Goal: Task Accomplishment & Management: Use online tool/utility

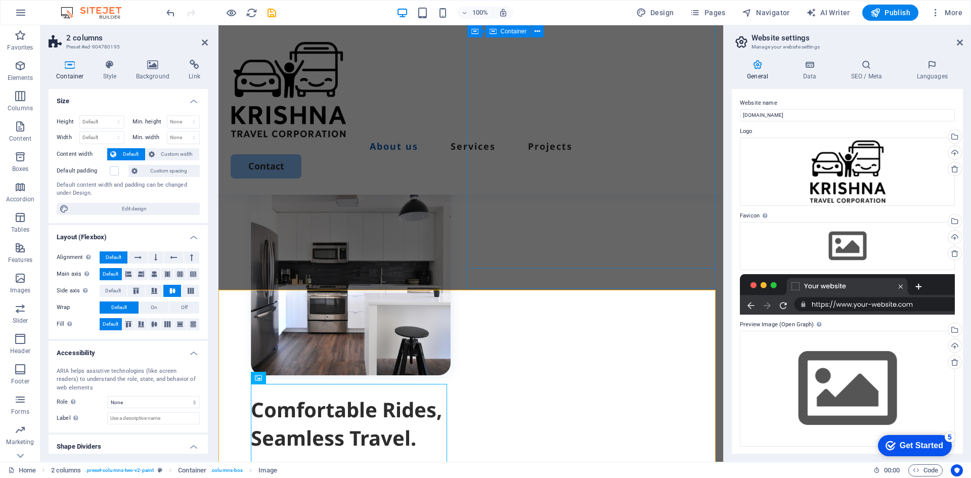
scroll to position [354, 0]
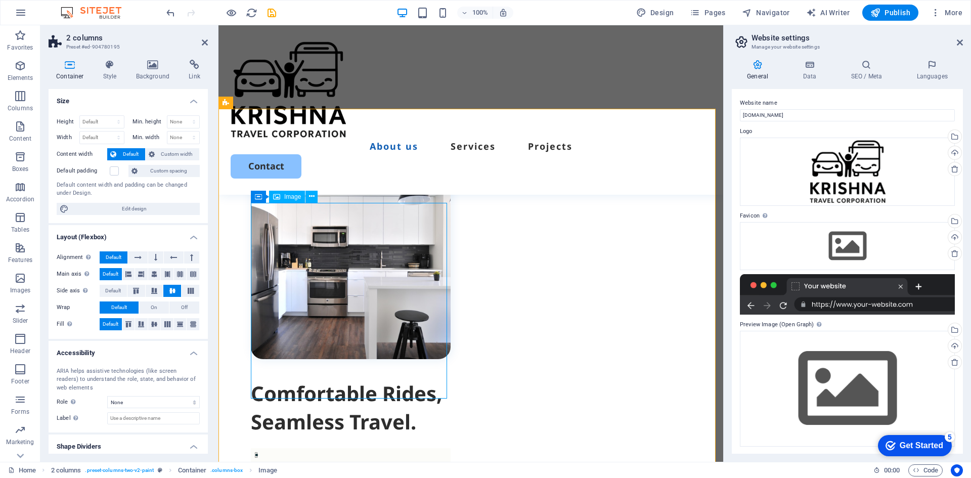
click at [382, 274] on figure at bounding box center [351, 259] width 200 height 200
select select "%"
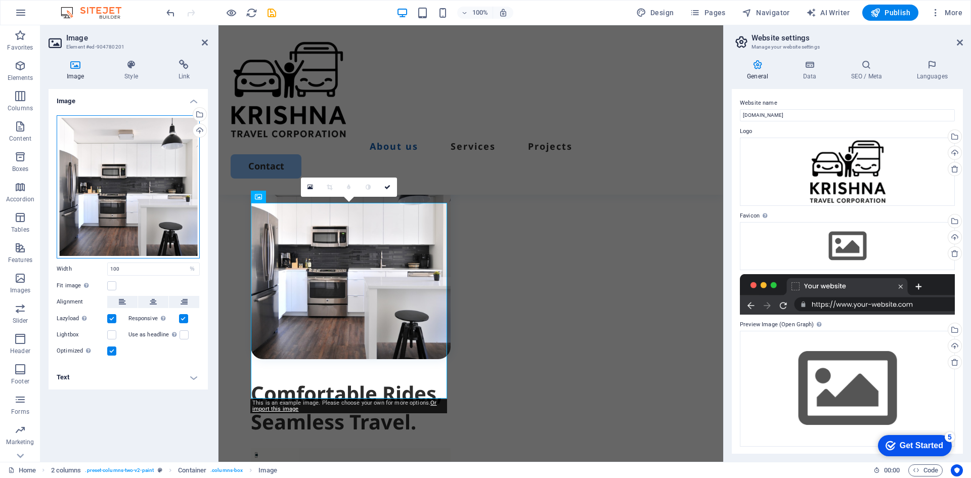
click at [161, 172] on div "Drag files here, click to choose files or select files from Files or our free s…" at bounding box center [128, 186] width 143 height 143
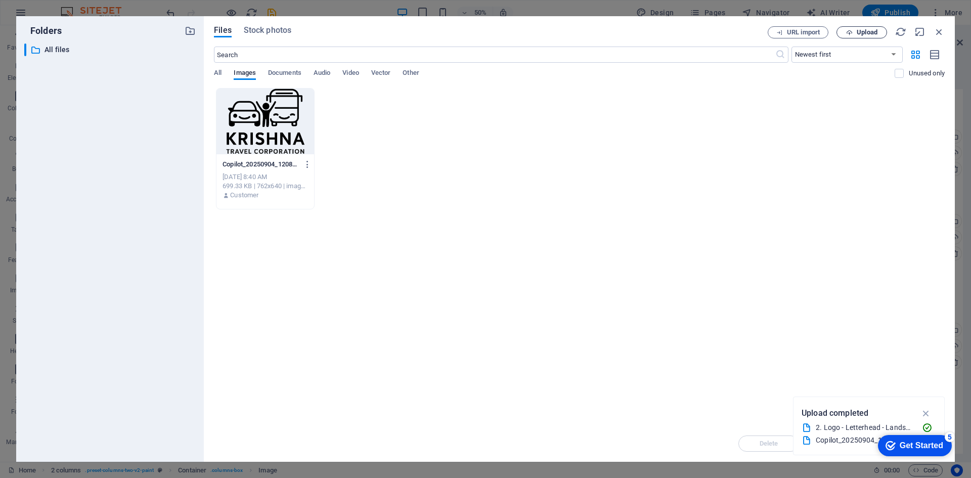
click at [856, 31] on span "Upload" at bounding box center [861, 32] width 41 height 7
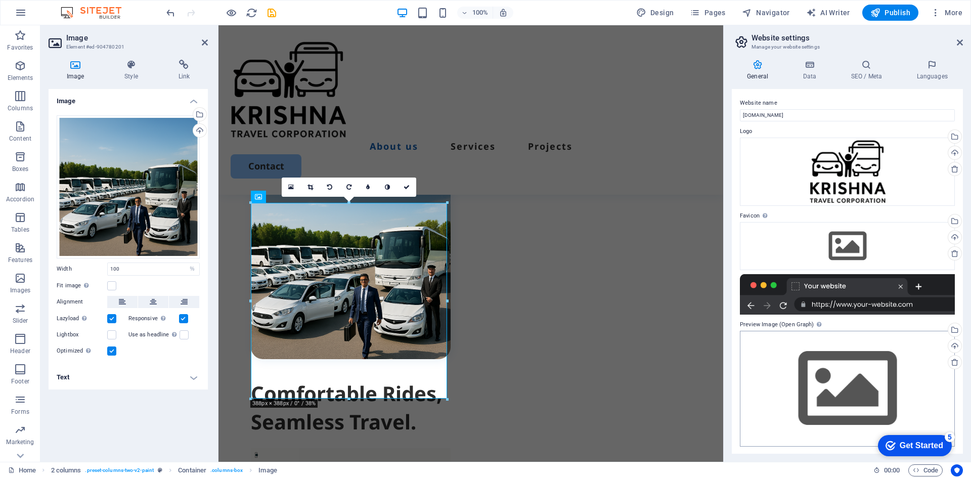
scroll to position [1, 0]
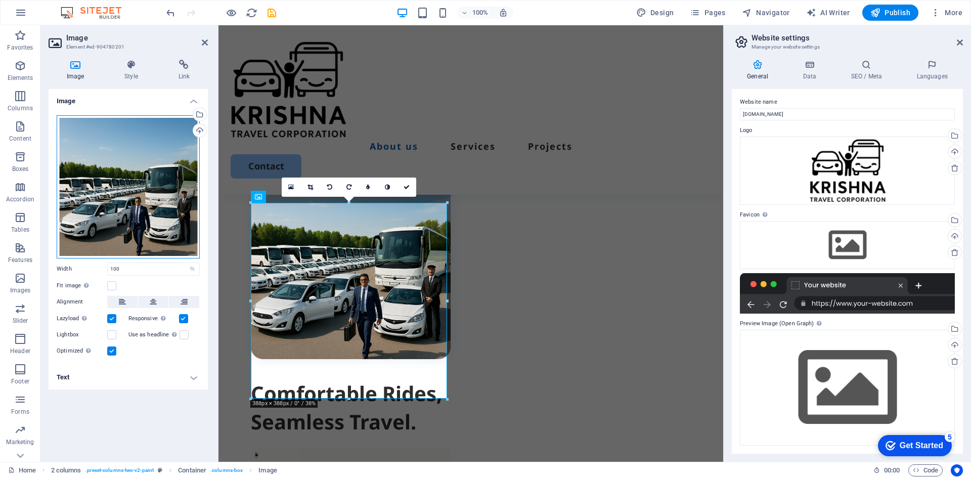
click at [163, 207] on div "Drag files here, click to choose files or select files from Files or our free s…" at bounding box center [128, 186] width 143 height 143
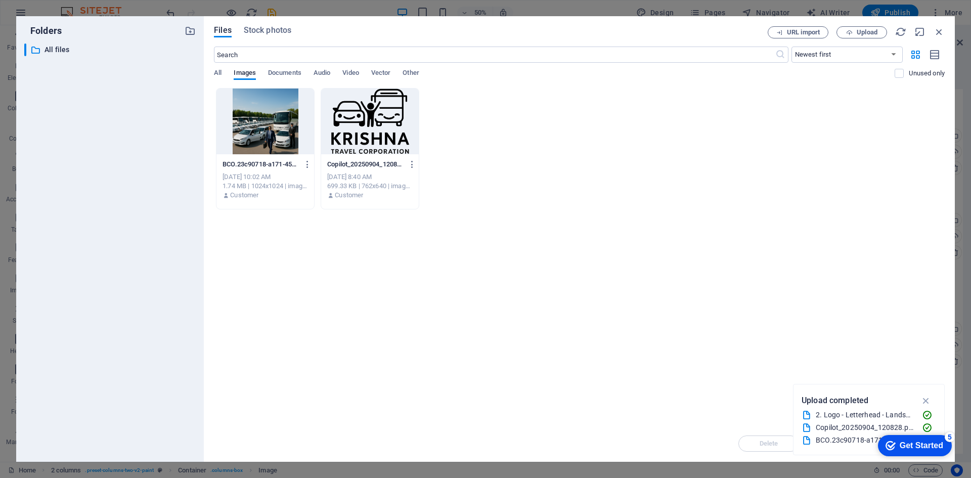
click at [276, 134] on div at bounding box center [266, 122] width 98 height 66
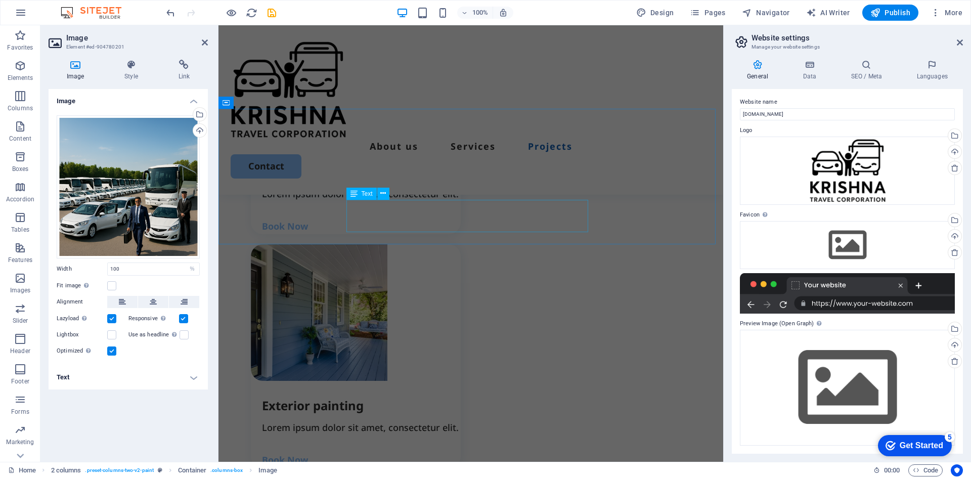
scroll to position [1214, 0]
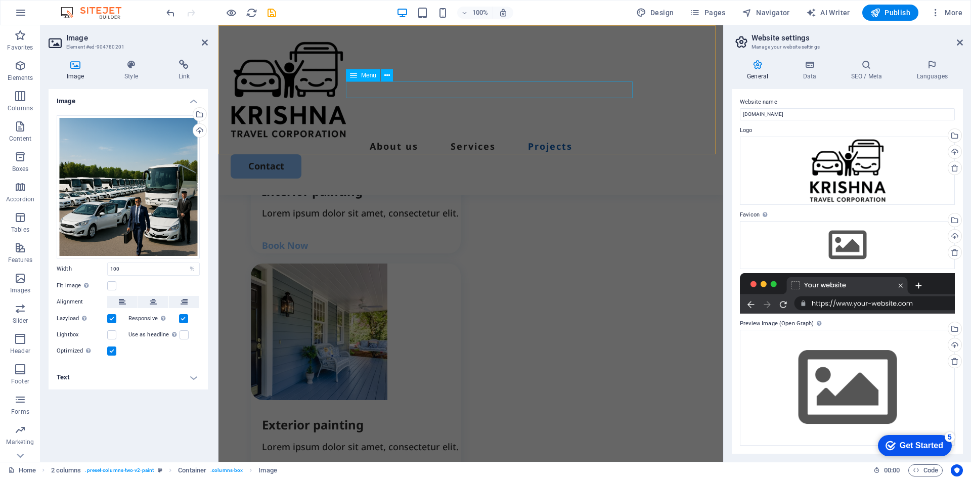
click at [569, 138] on nav "About us Services Projects" at bounding box center [471, 146] width 481 height 16
select select
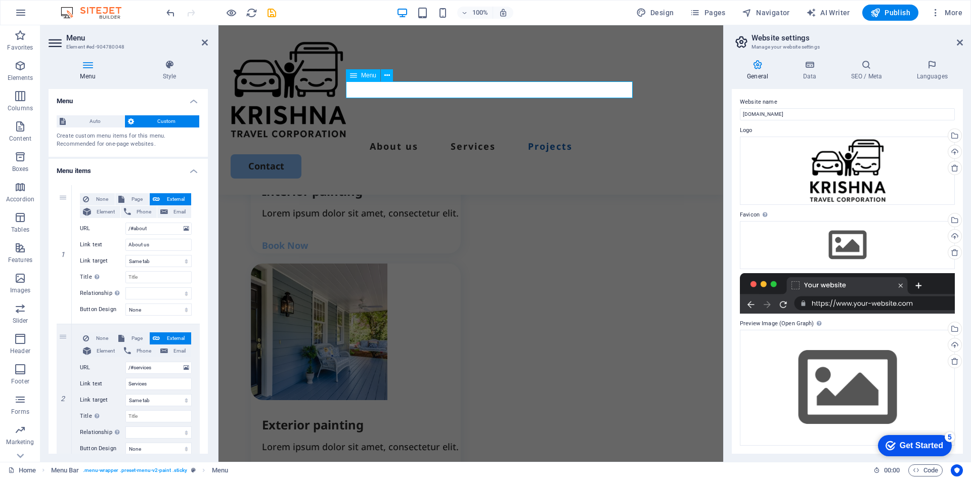
click at [569, 138] on nav "About us Services Projects" at bounding box center [471, 146] width 481 height 16
click at [365, 74] on span "Menu" at bounding box center [368, 75] width 15 height 6
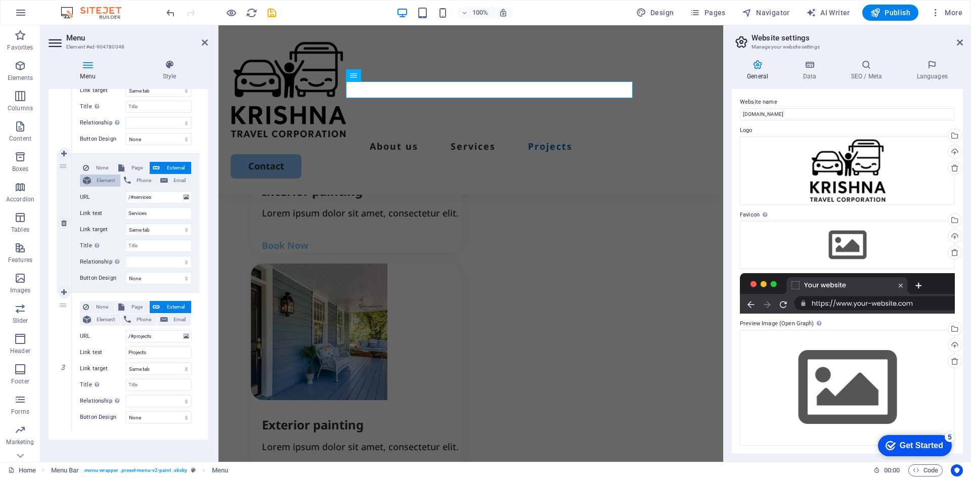
scroll to position [177, 0]
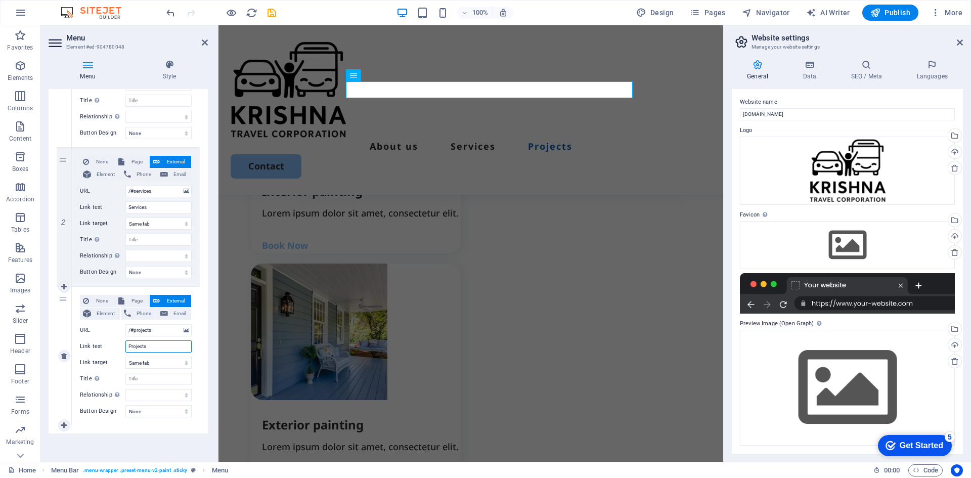
click at [156, 348] on input "Projects" at bounding box center [158, 346] width 66 height 12
type input "Fleet"
select select
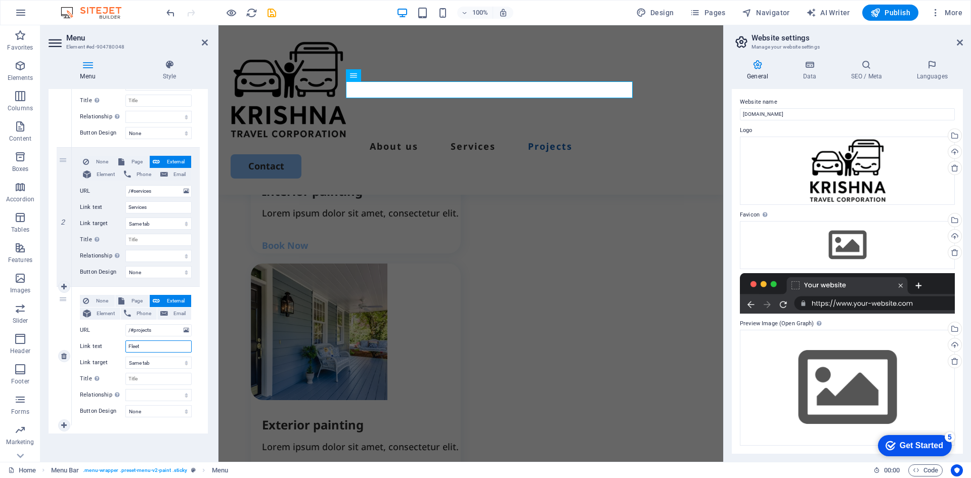
select select
type input "Our Fleet"
select select
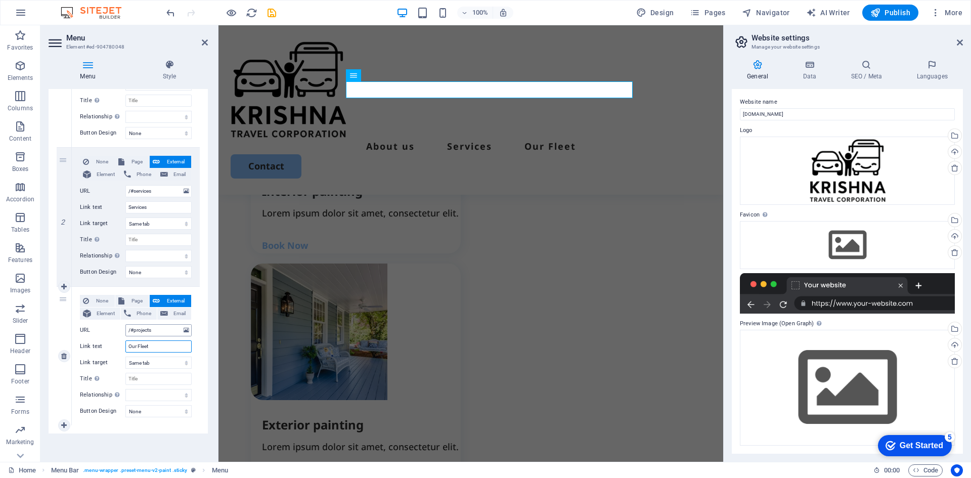
type input "Our Fleet"
click at [163, 334] on input "/#projects" at bounding box center [158, 330] width 66 height 12
type input "/#fleet"
select select
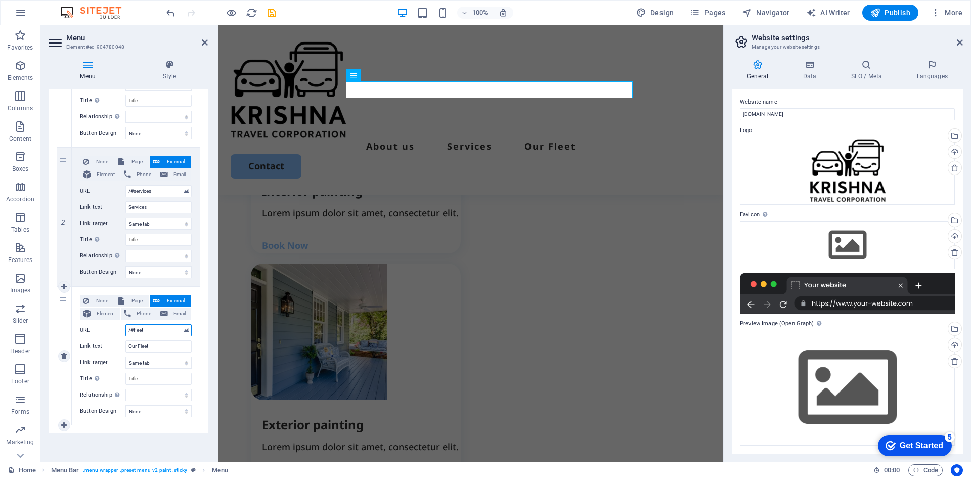
select select
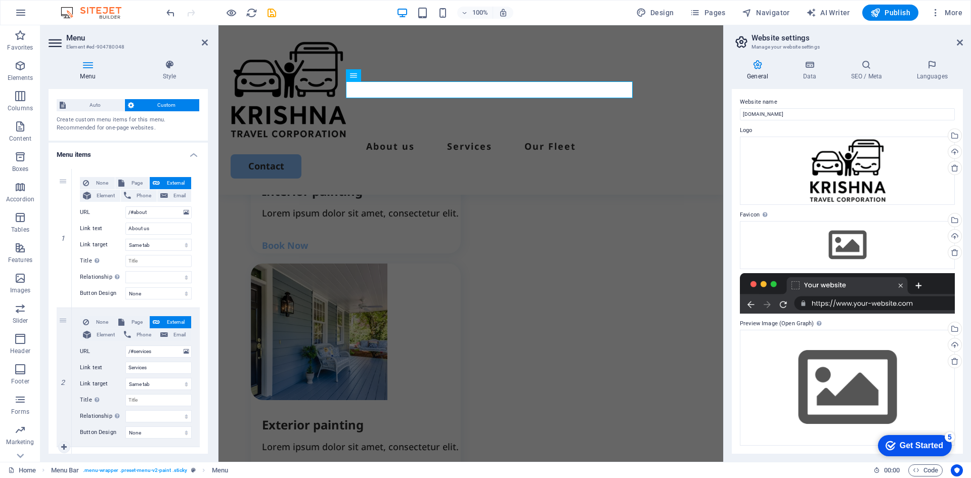
scroll to position [0, 0]
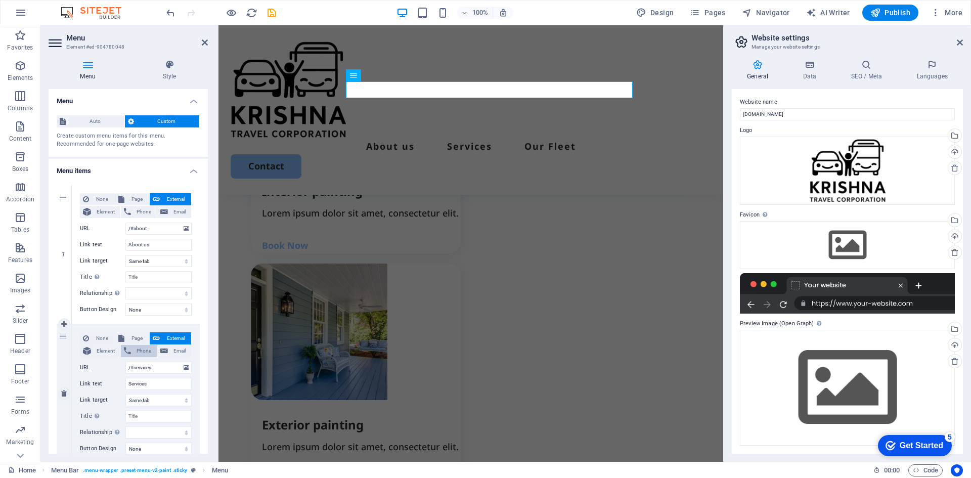
type input "/#fleet"
click at [141, 349] on span "Phone" at bounding box center [144, 351] width 20 height 12
select select
click at [173, 337] on span "External" at bounding box center [175, 338] width 25 height 12
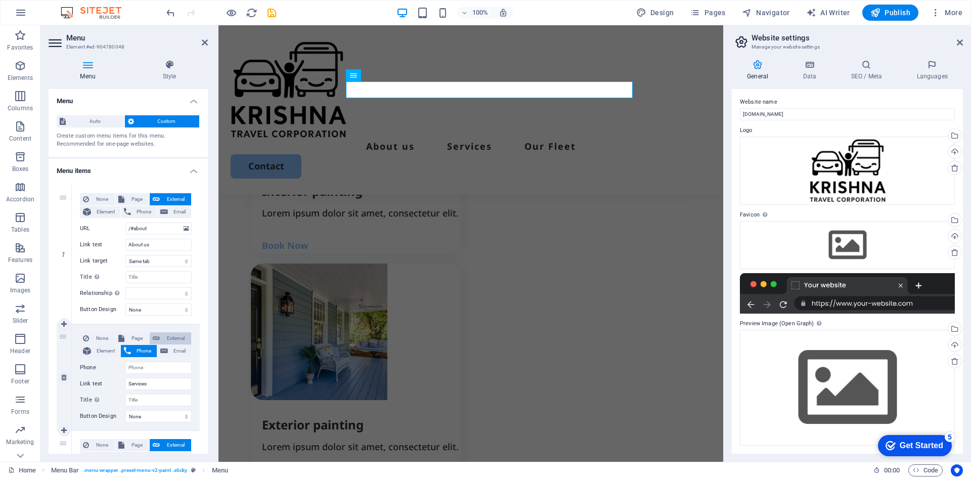
select select
select select "blank"
select select
click at [130, 348] on icon at bounding box center [127, 351] width 7 height 12
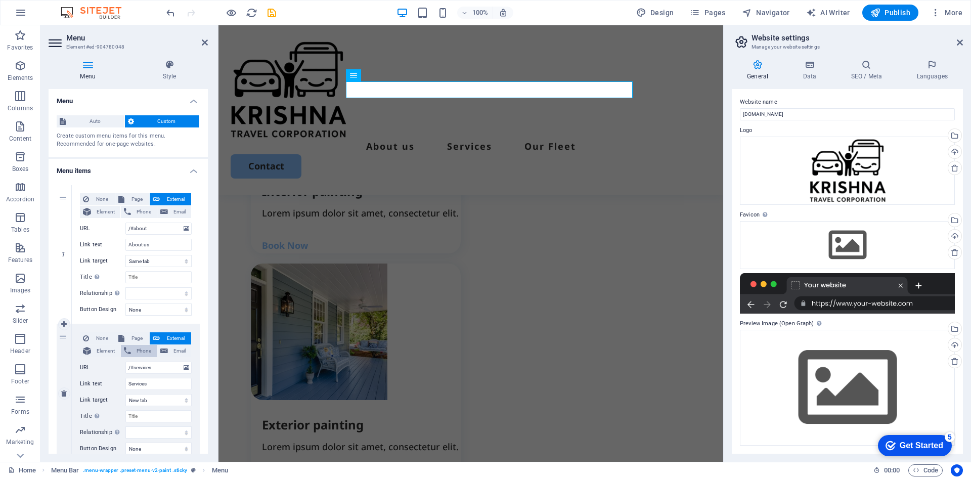
select select
click at [173, 335] on span "External" at bounding box center [175, 338] width 25 height 12
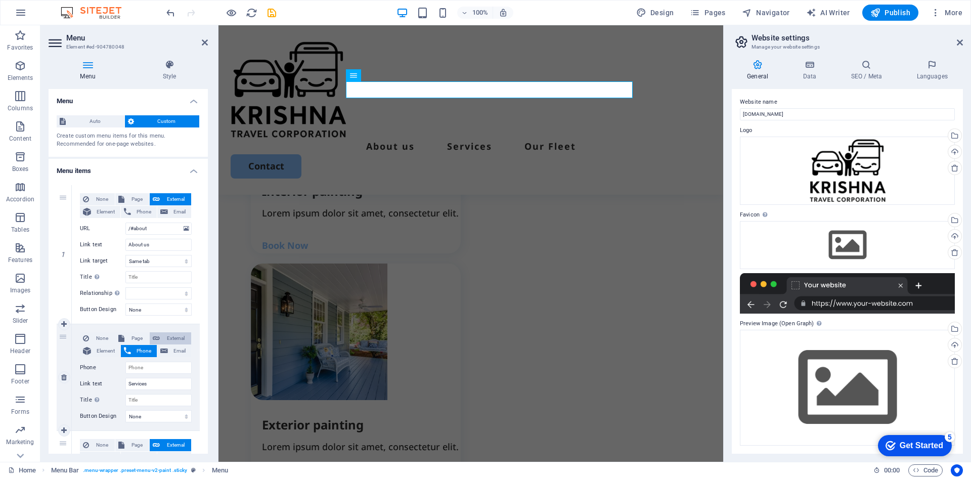
select select
select select "blank"
select select
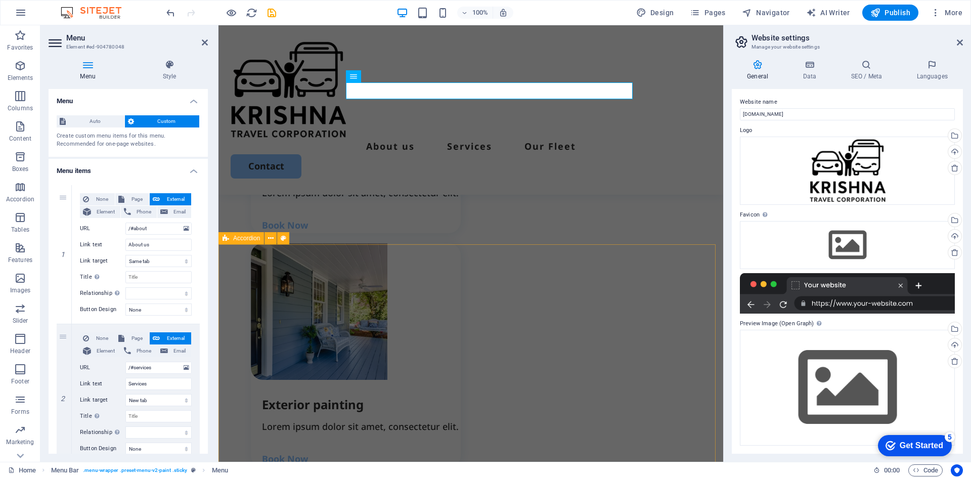
scroll to position [1214, 0]
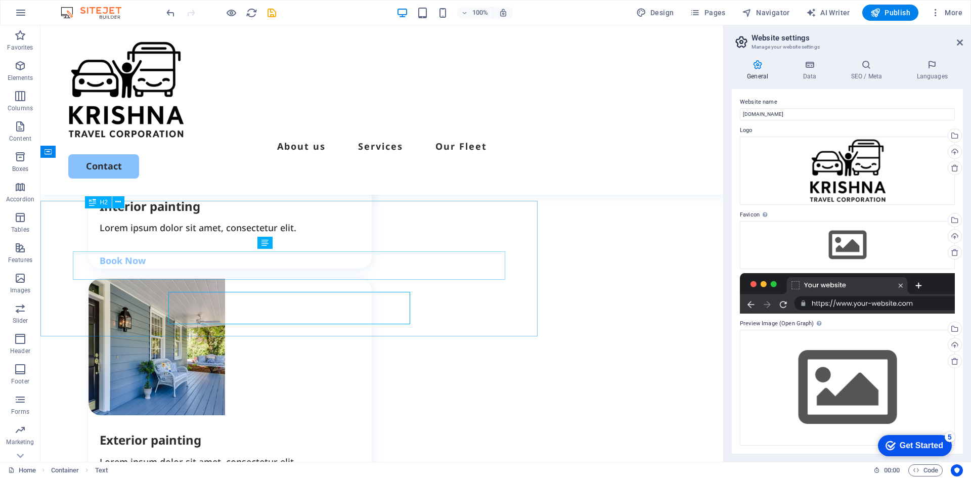
scroll to position [1172, 0]
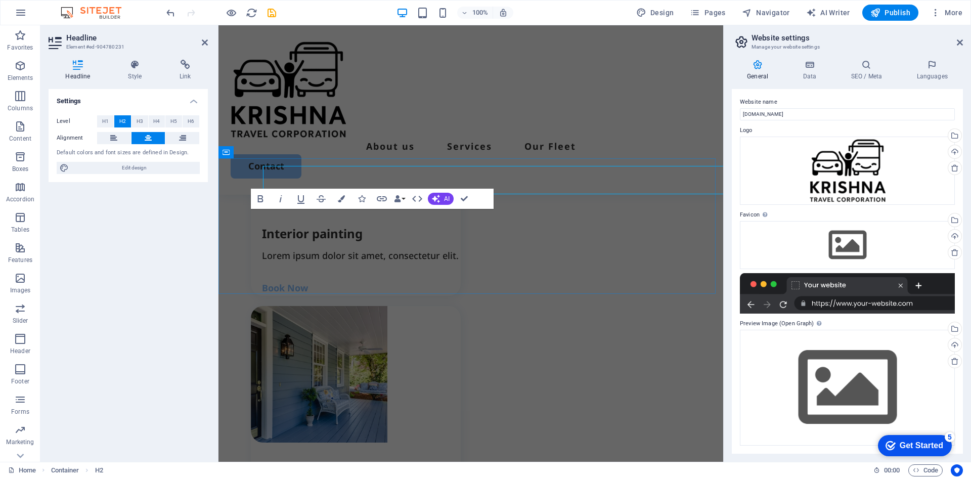
scroll to position [1214, 0]
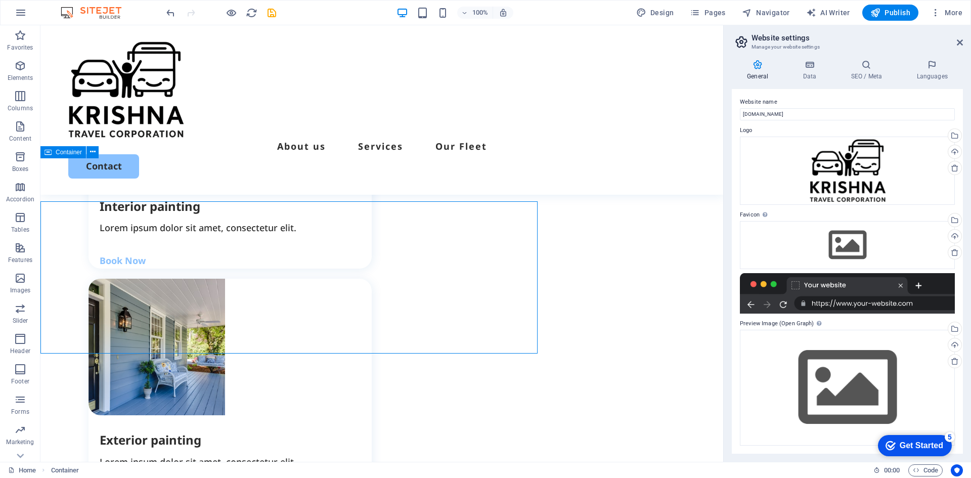
scroll to position [1171, 0]
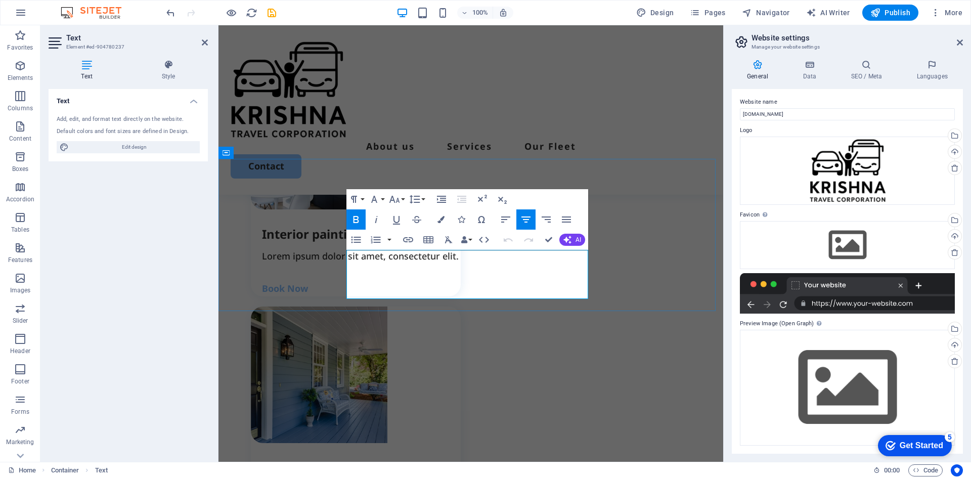
scroll to position [1214, 0]
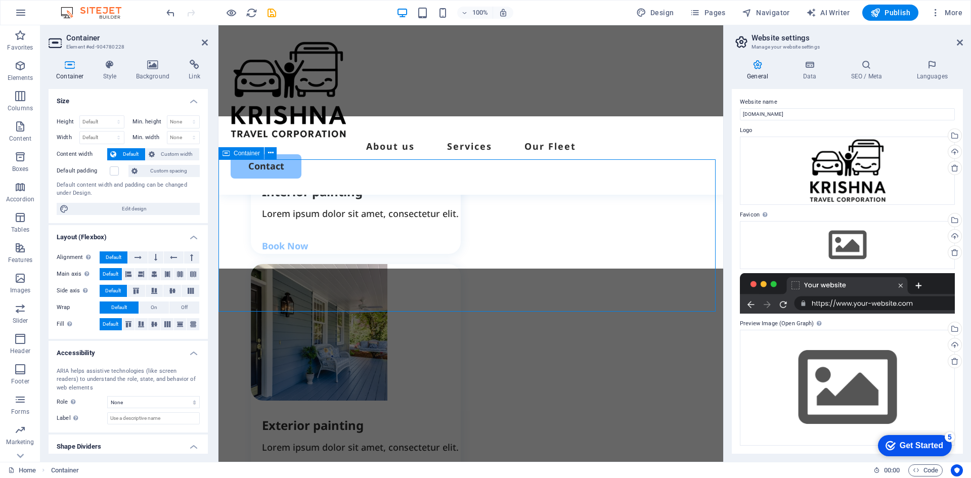
scroll to position [1213, 0]
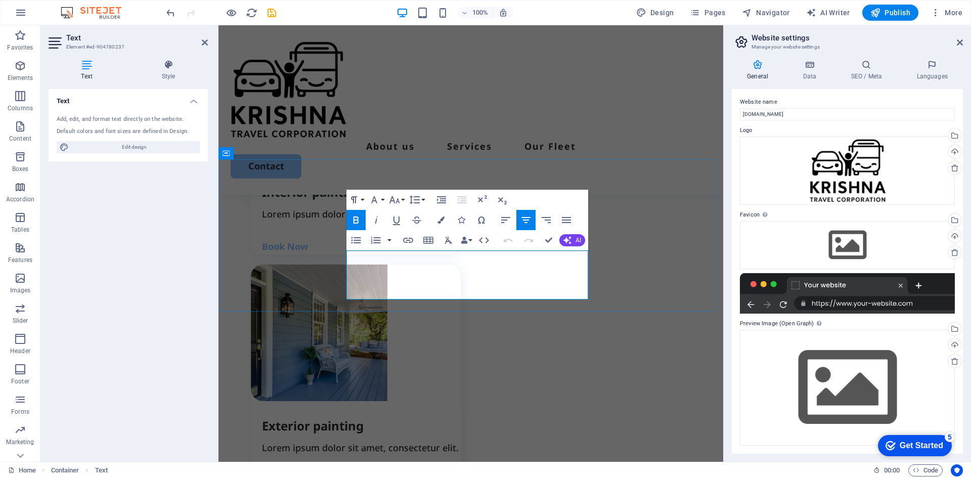
drag, startPoint x: 528, startPoint y: 278, endPoint x: 543, endPoint y: 278, distance: 14.7
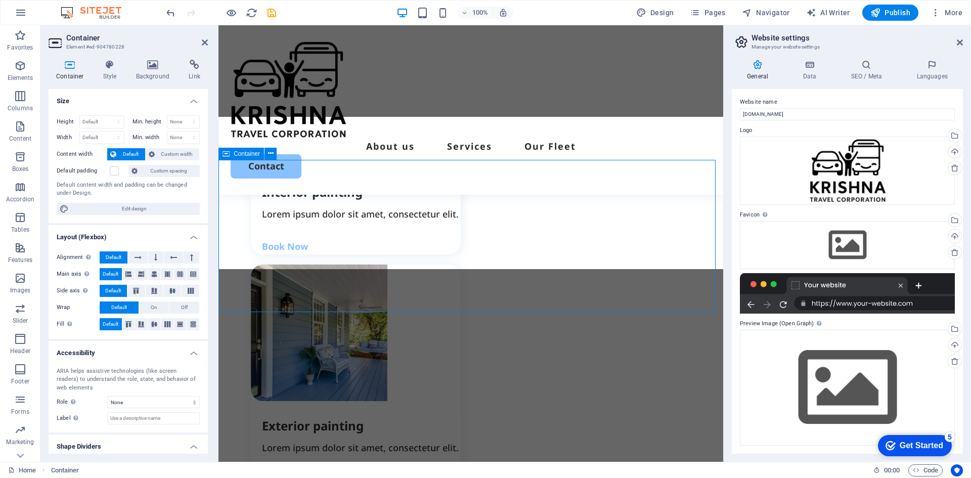
scroll to position [1213, 0]
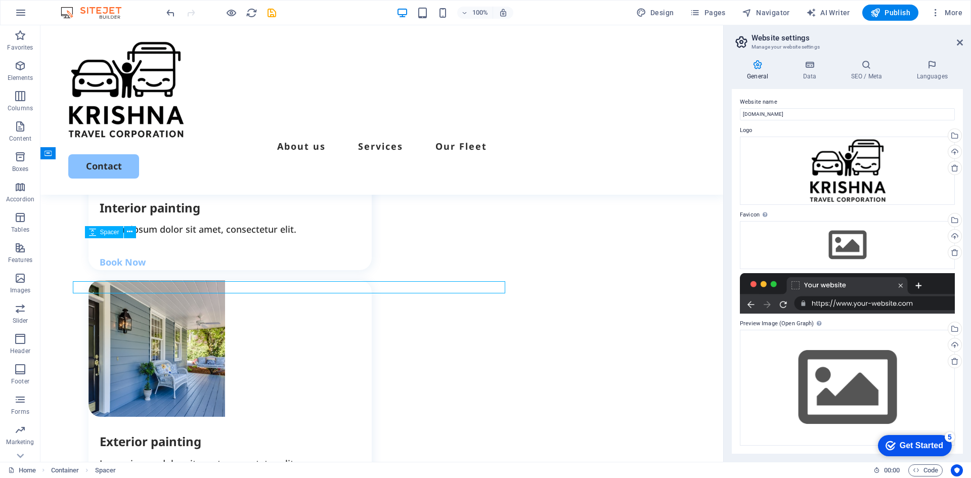
scroll to position [1170, 0]
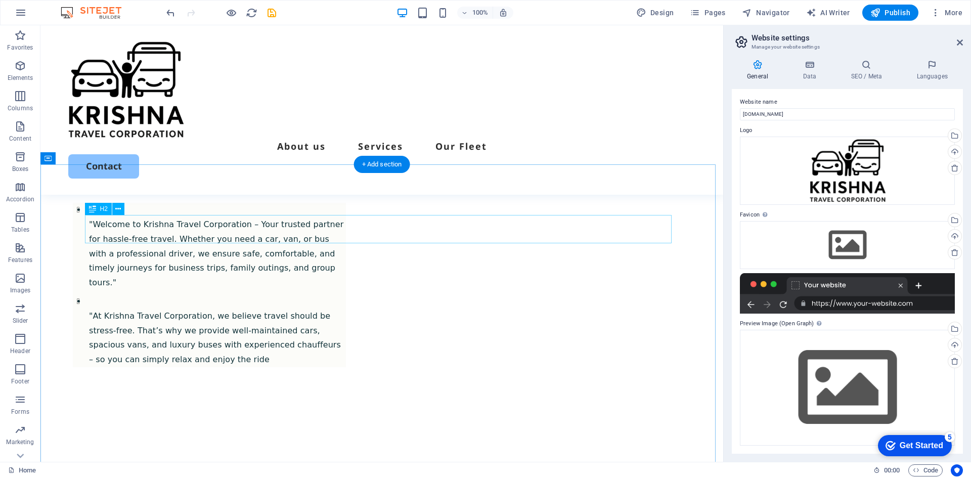
scroll to position [664, 0]
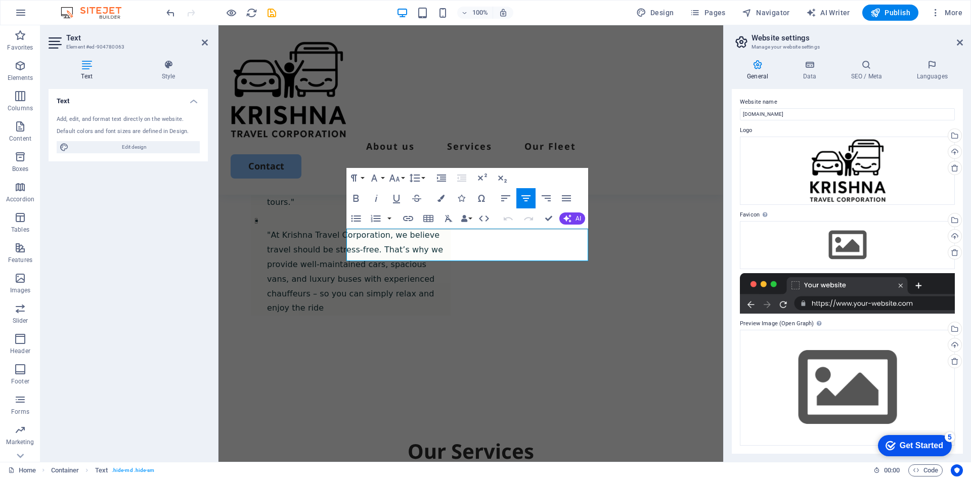
click at [213, 279] on div "Text Style Text Add, edit, and format text directly on the website. Default col…" at bounding box center [128, 257] width 176 height 410
click at [383, 478] on p "Lorem ipsum dolor sit amet, consectetur adipiscing elit, sed do eiusmod tempor …" at bounding box center [471, 486] width 440 height 16
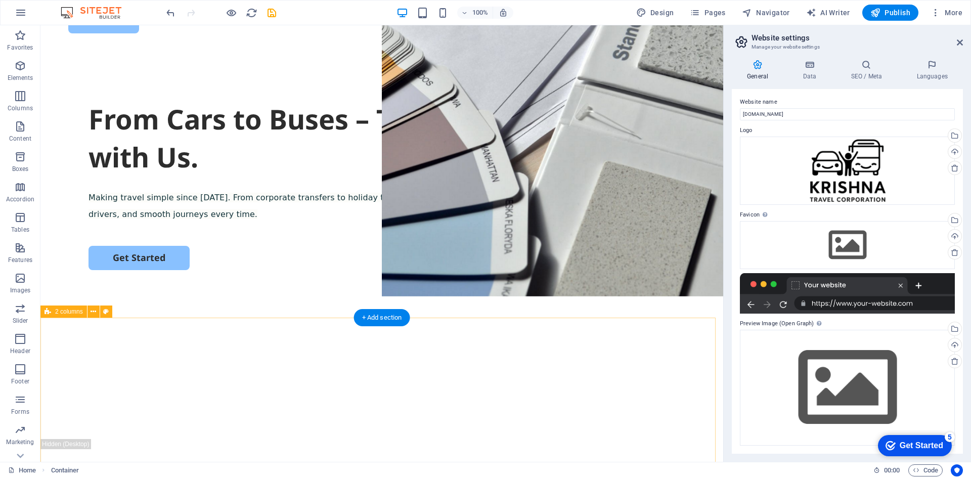
scroll to position [0, 0]
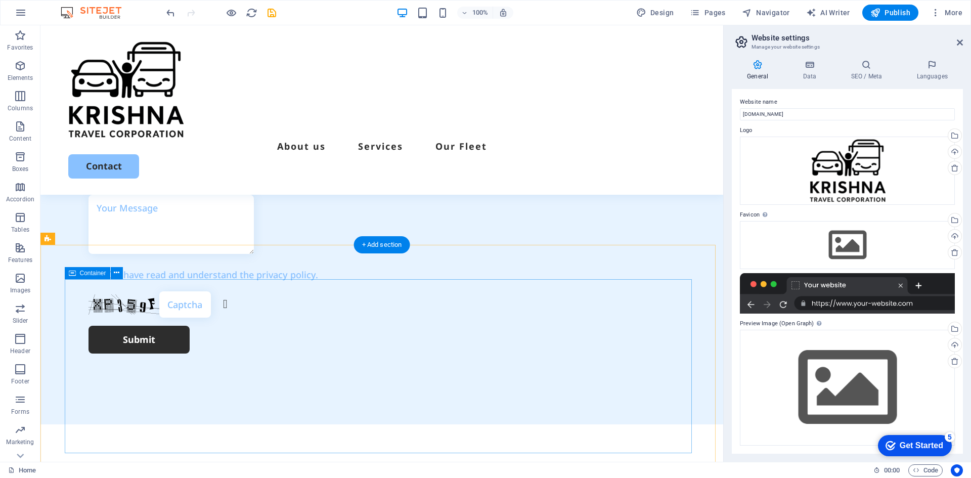
scroll to position [2959, 0]
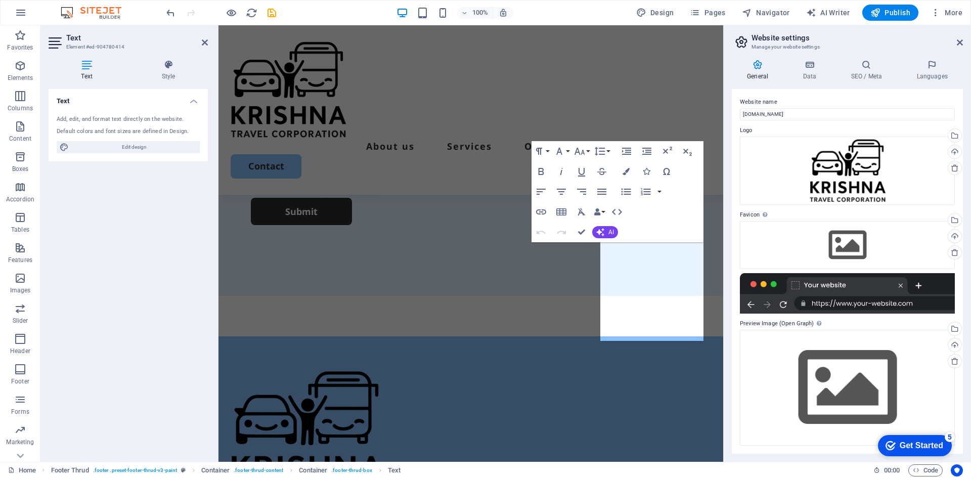
scroll to position [2728, 0]
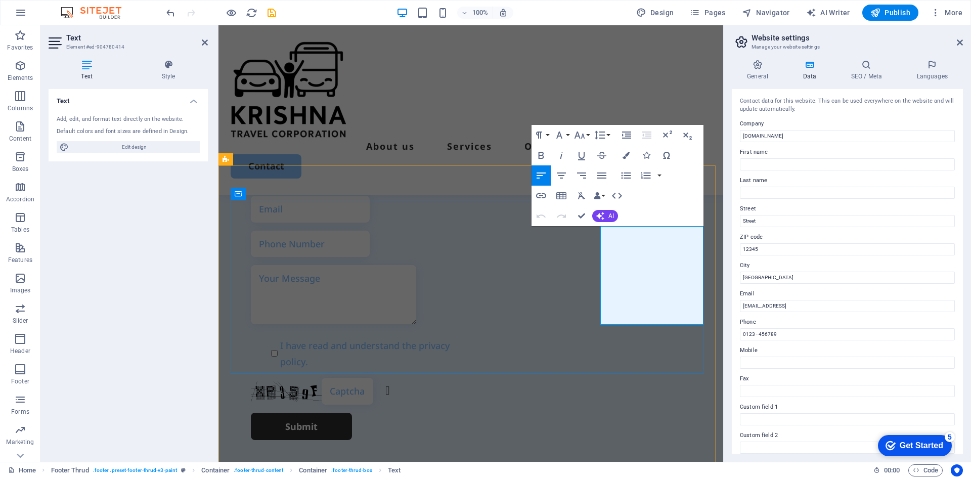
drag, startPoint x: 612, startPoint y: 235, endPoint x: 675, endPoint y: 231, distance: 63.3
click at [770, 338] on input "0123 - 456789" at bounding box center [847, 334] width 215 height 12
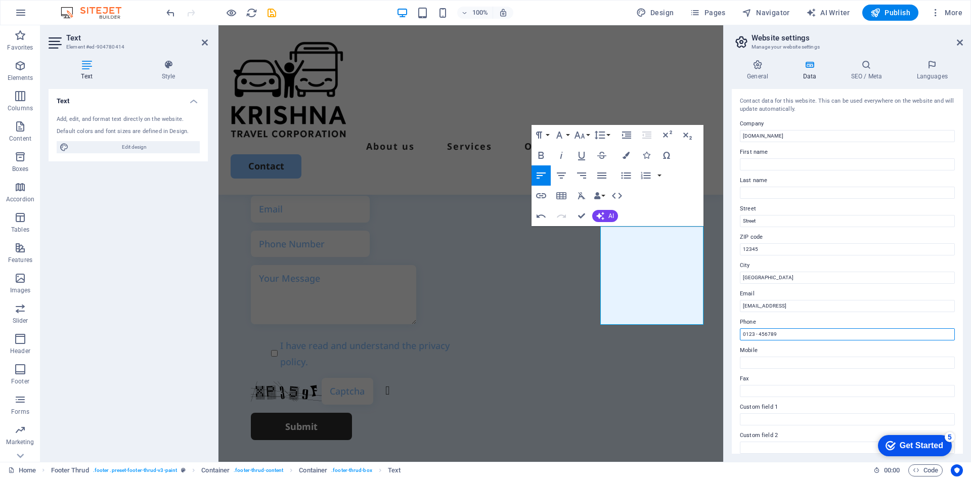
click at [770, 338] on input "0123 - 456789" at bounding box center [847, 334] width 215 height 12
type input "9326 888 001"
click at [777, 321] on label "Phone" at bounding box center [847, 322] width 215 height 12
click at [777, 328] on input "9326 888 001" at bounding box center [847, 334] width 215 height 12
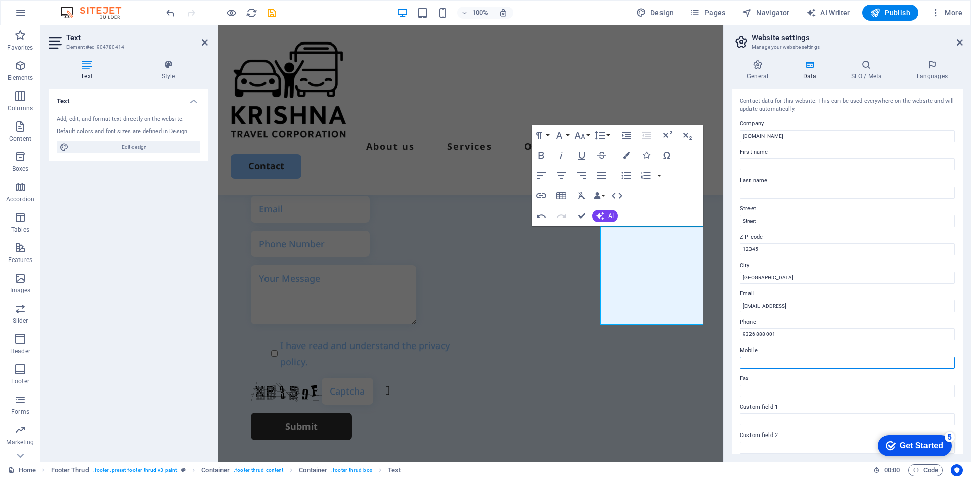
click at [765, 363] on input "Mobile" at bounding box center [847, 363] width 215 height 12
click at [766, 333] on input "9326 888 001" at bounding box center [847, 334] width 215 height 12
click at [773, 363] on input "Mobile" at bounding box center [847, 363] width 215 height 12
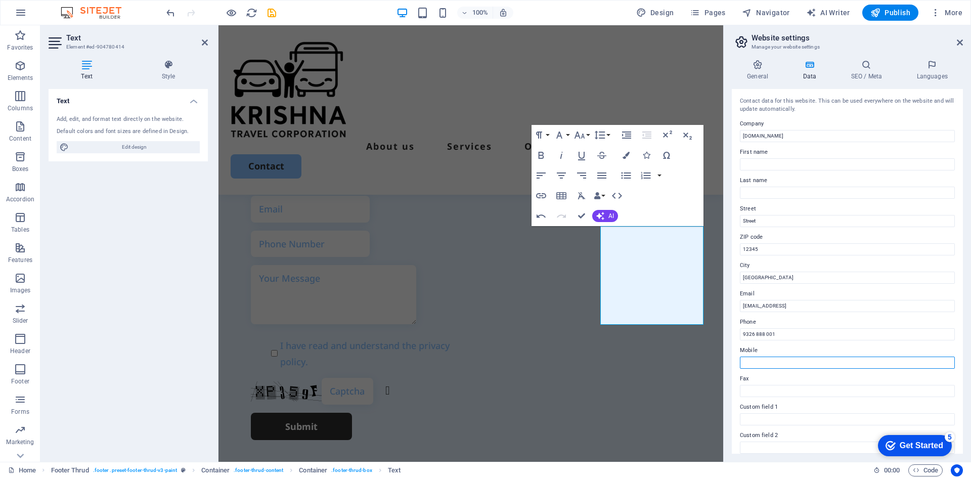
paste input "9326 888 001"
type input "9326 888 001"
click at [771, 307] on input "[EMAIL_ADDRESS]" at bounding box center [847, 306] width 215 height 12
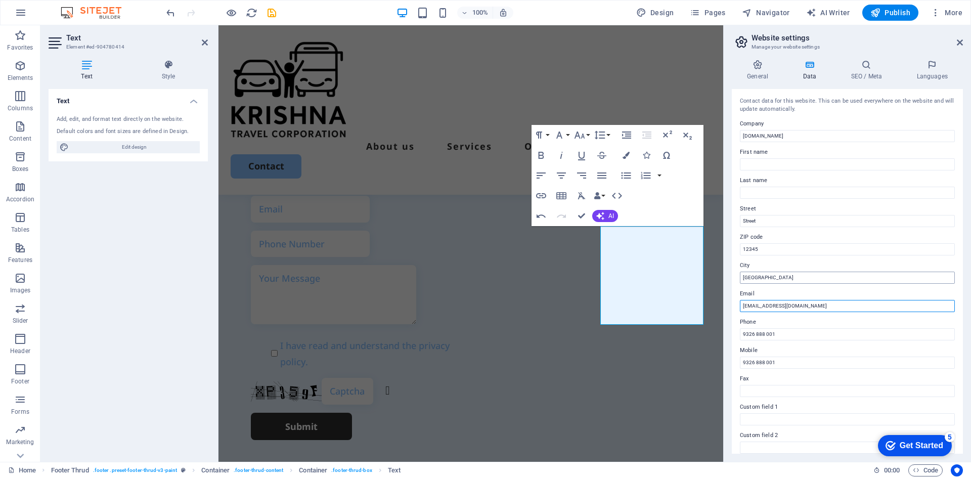
type input "[EMAIL_ADDRESS][DOMAIN_NAME]"
click at [765, 278] on input "[GEOGRAPHIC_DATA]" at bounding box center [847, 278] width 215 height 12
click at [758, 251] on input "12345" at bounding box center [847, 249] width 215 height 12
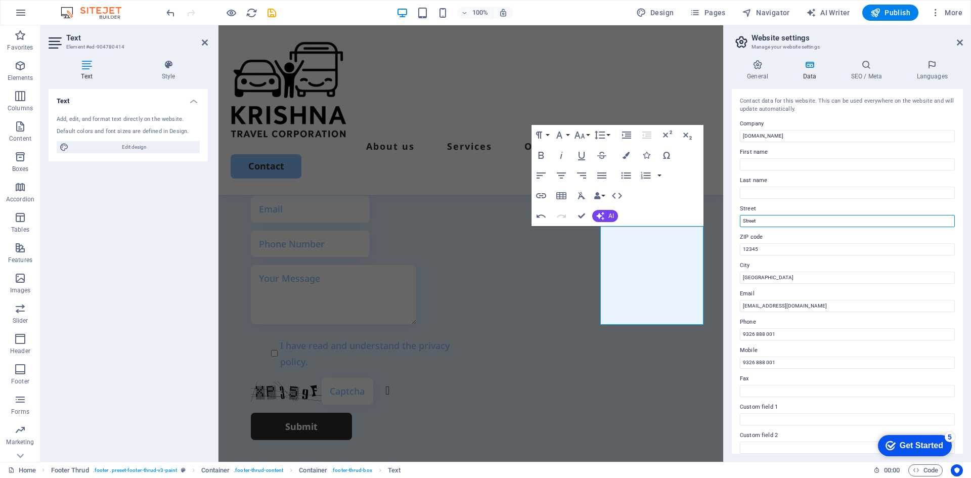
click at [765, 216] on input "Street" at bounding box center [847, 221] width 215 height 12
type input "440014"
type input "[GEOGRAPHIC_DATA]"
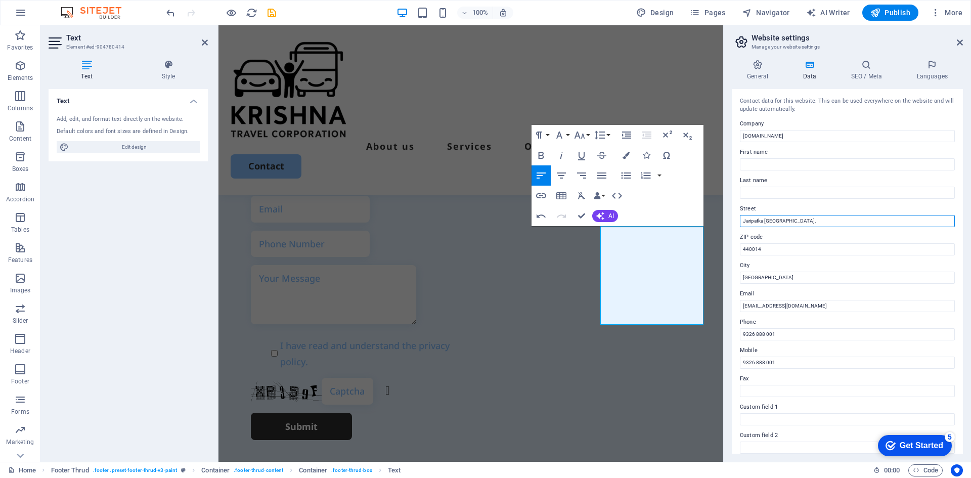
click at [832, 218] on input "Jaripatka [GEOGRAPHIC_DATA]," at bounding box center [847, 221] width 215 height 12
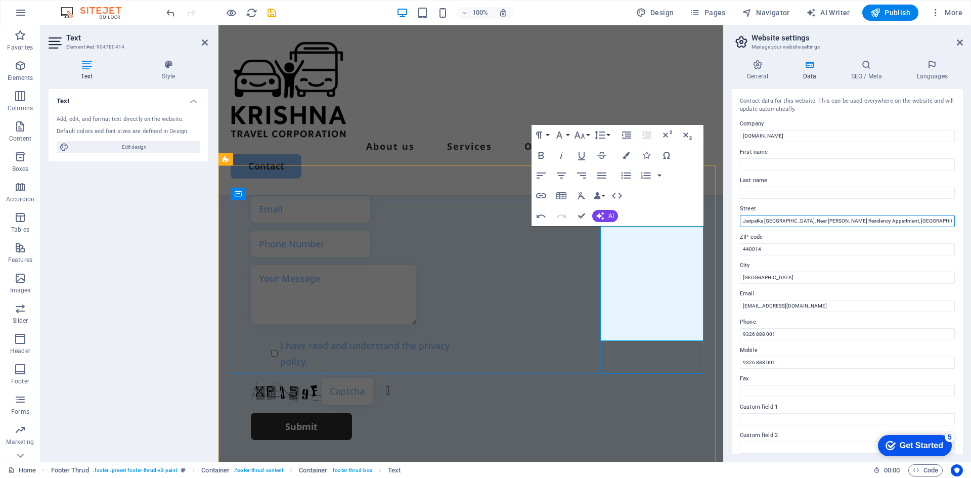
type input "Jaripatka [GEOGRAPHIC_DATA], Near [PERSON_NAME] Residency Appartment, [GEOGRAPH…"
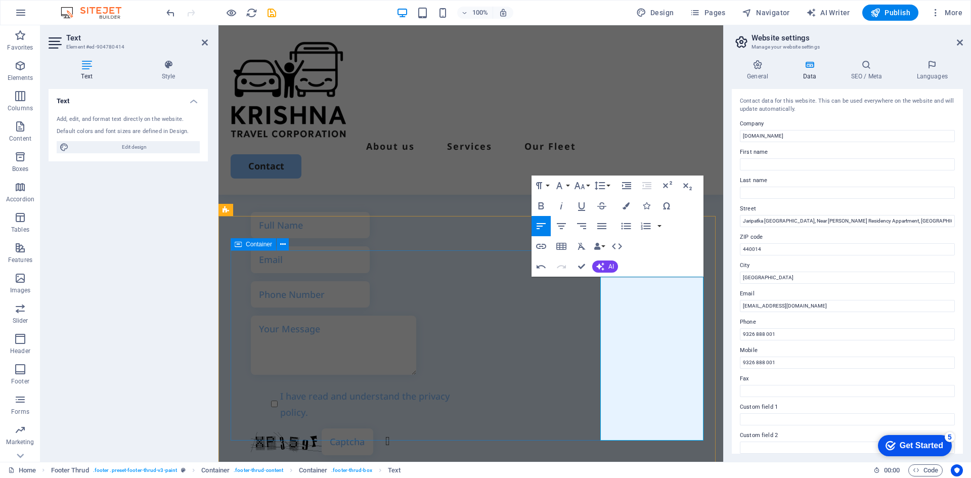
scroll to position [2643, 0]
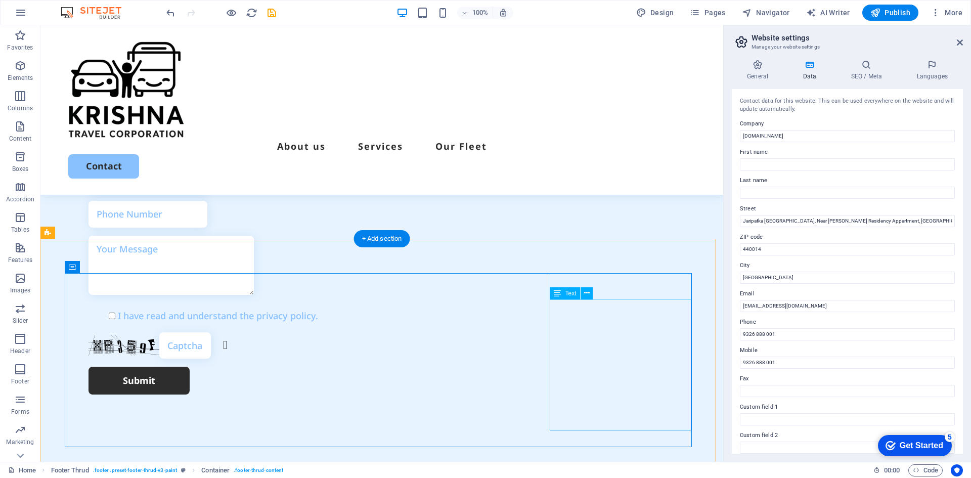
scroll to position [2863, 0]
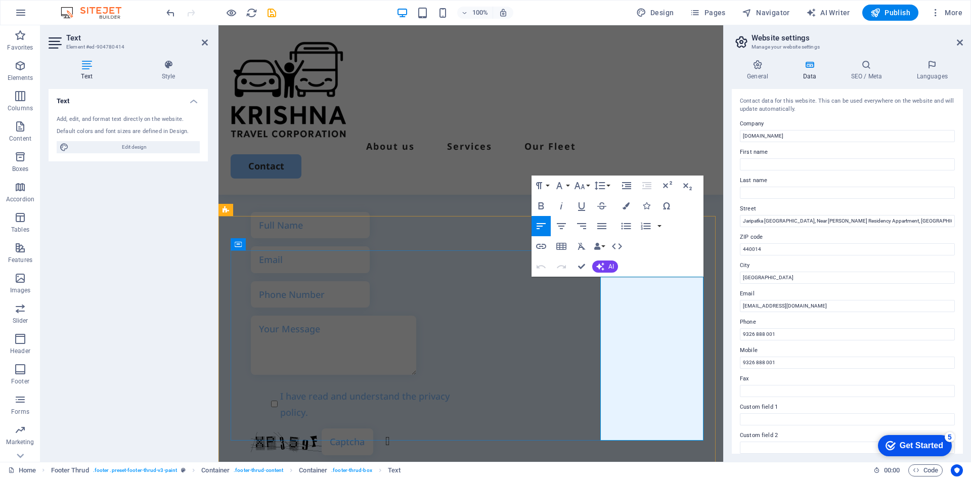
click at [542, 181] on icon "button" at bounding box center [539, 186] width 12 height 12
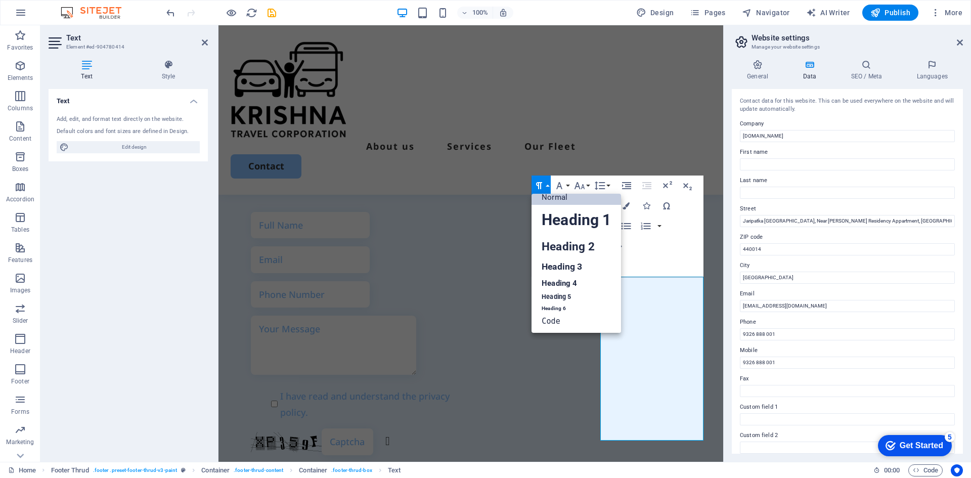
scroll to position [8, 0]
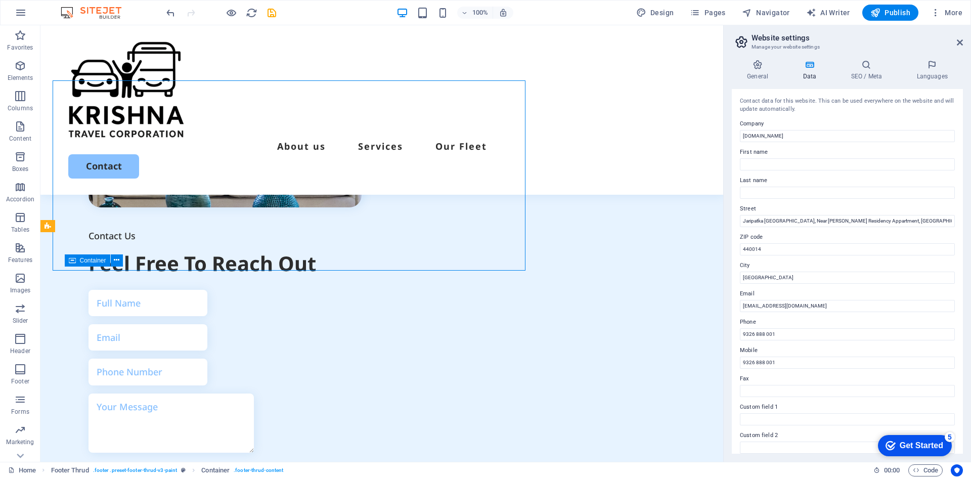
scroll to position [2863, 0]
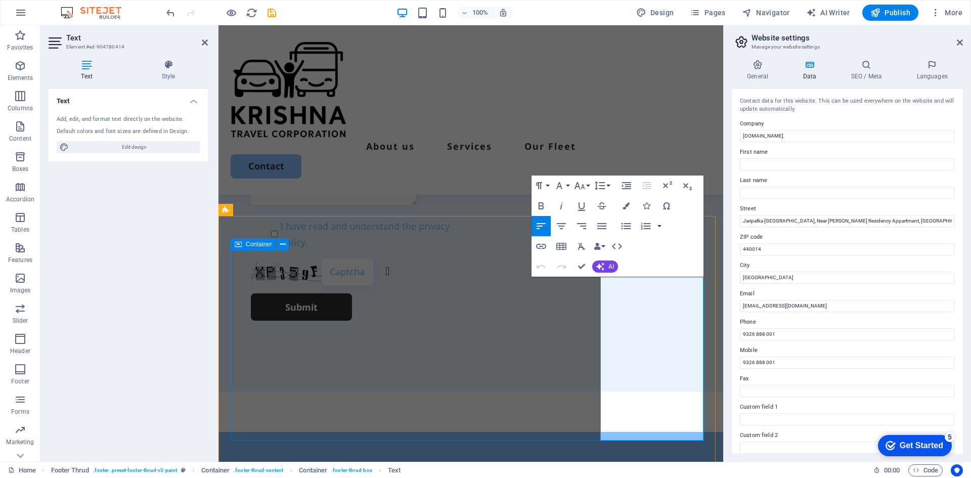
scroll to position [2693, 0]
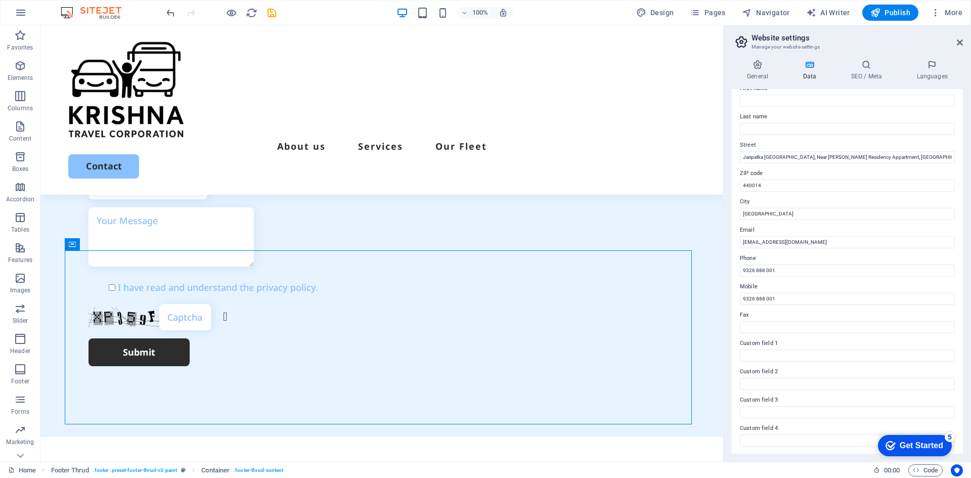
scroll to position [121, 0]
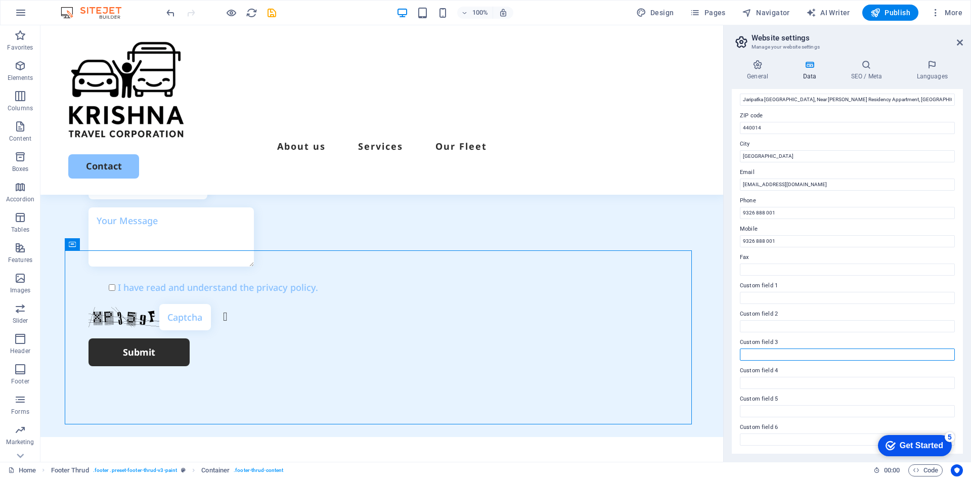
click at [784, 357] on input "Custom field 3" at bounding box center [847, 355] width 215 height 12
type input "sdfs"
click at [762, 356] on input "sdfs" at bounding box center [847, 355] width 215 height 12
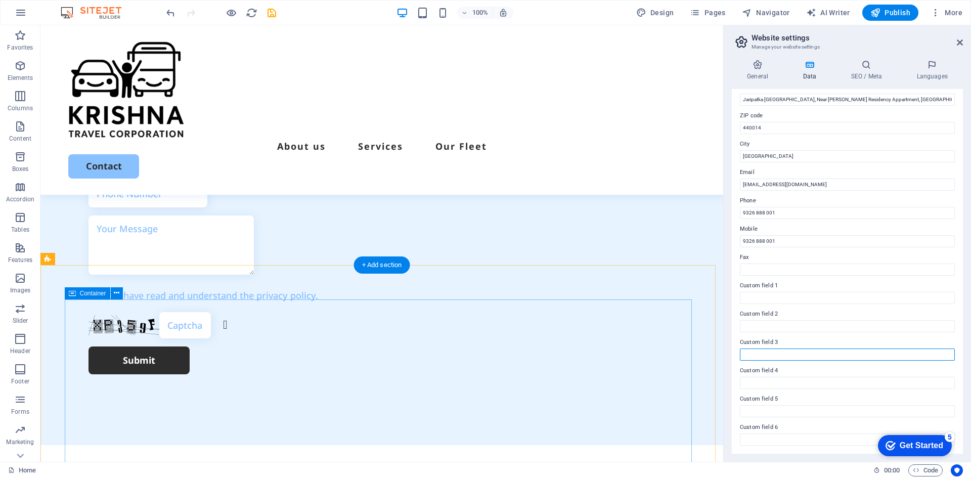
scroll to position [2959, 0]
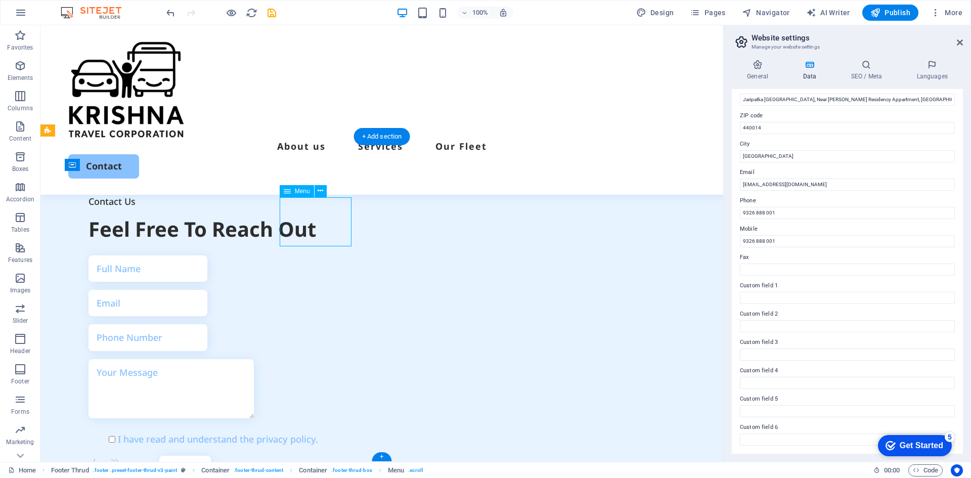
select select
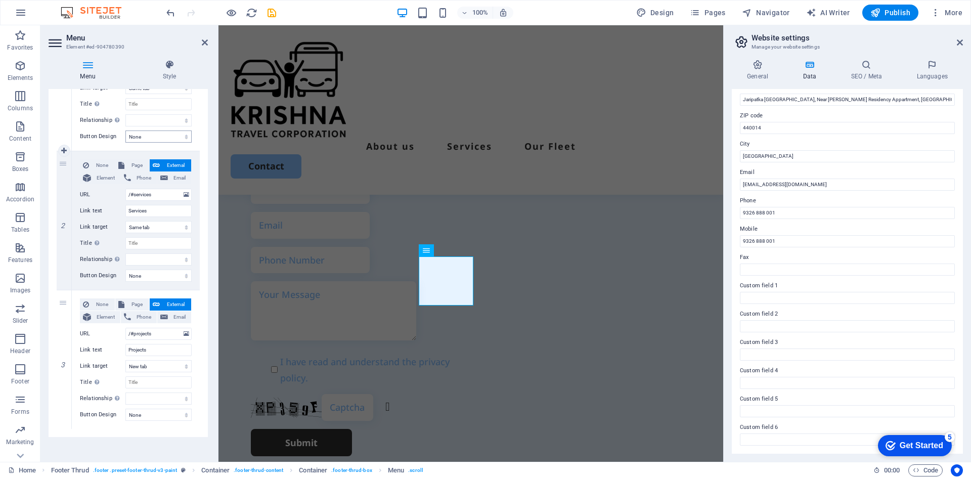
scroll to position [177, 0]
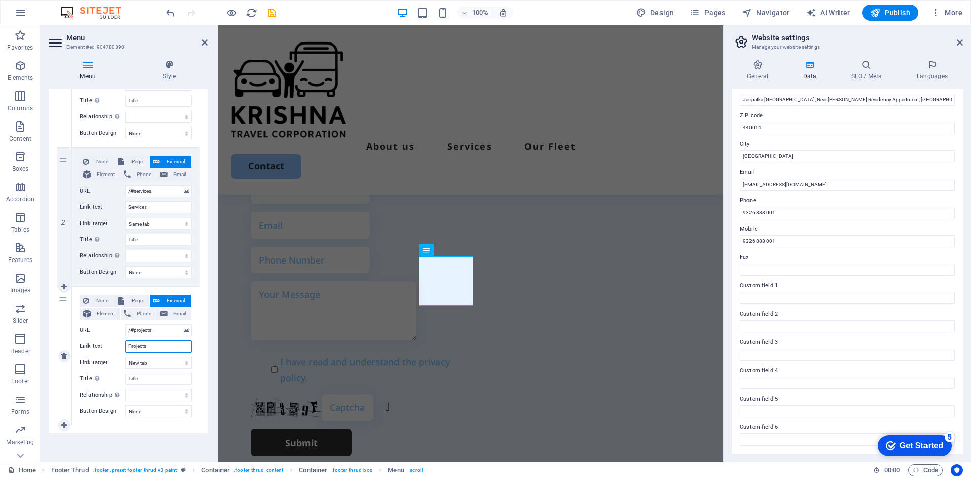
click at [153, 347] on input "Projects" at bounding box center [158, 346] width 66 height 12
type input "Flee"
select select
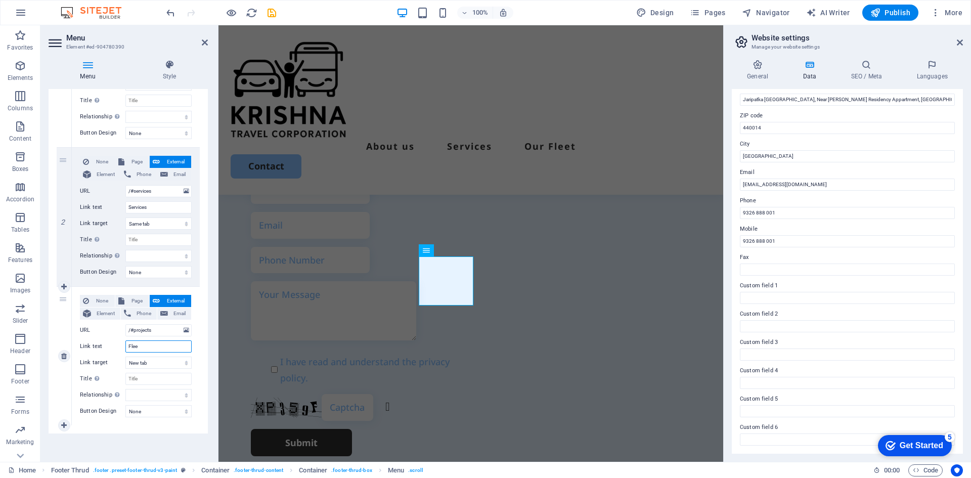
select select
type input "Fleet"
select select
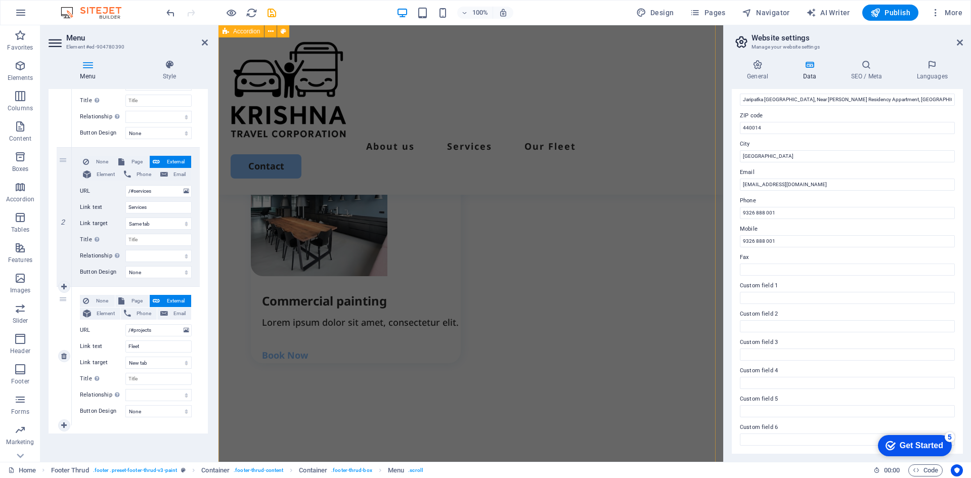
scroll to position [1868, 0]
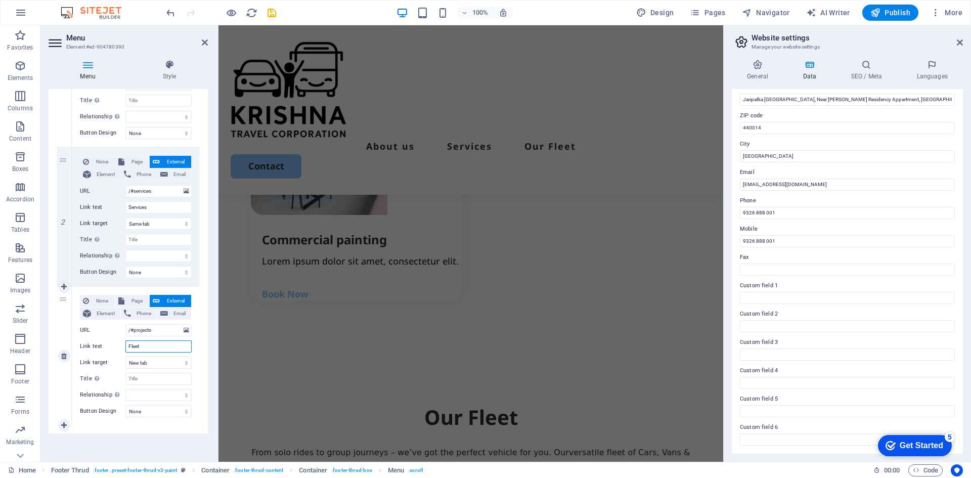
click at [156, 349] on input "Fleet" at bounding box center [158, 346] width 66 height 12
type input "Our Fleet"
select select
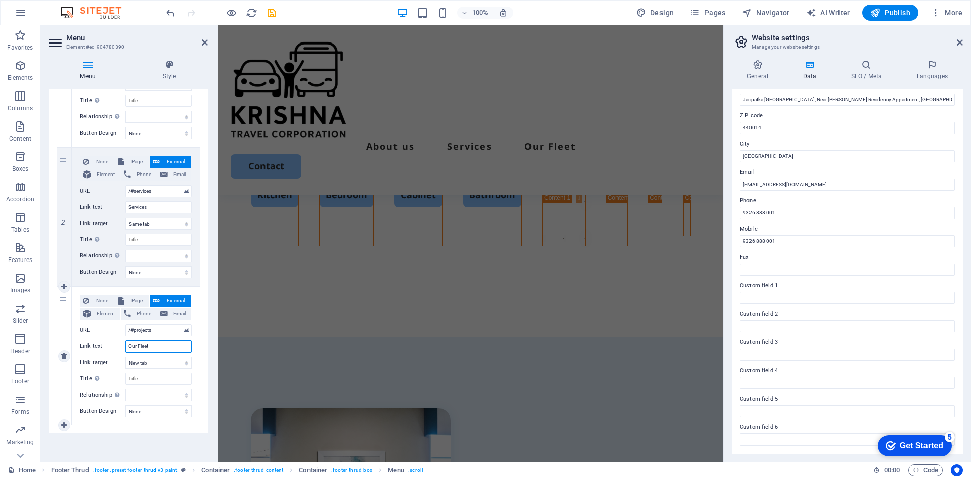
scroll to position [2765, 0]
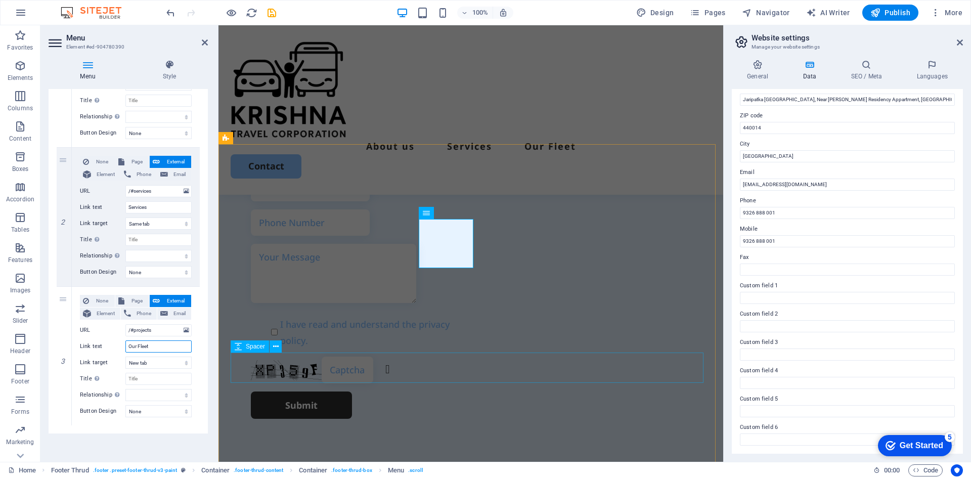
type input "Our Fleet"
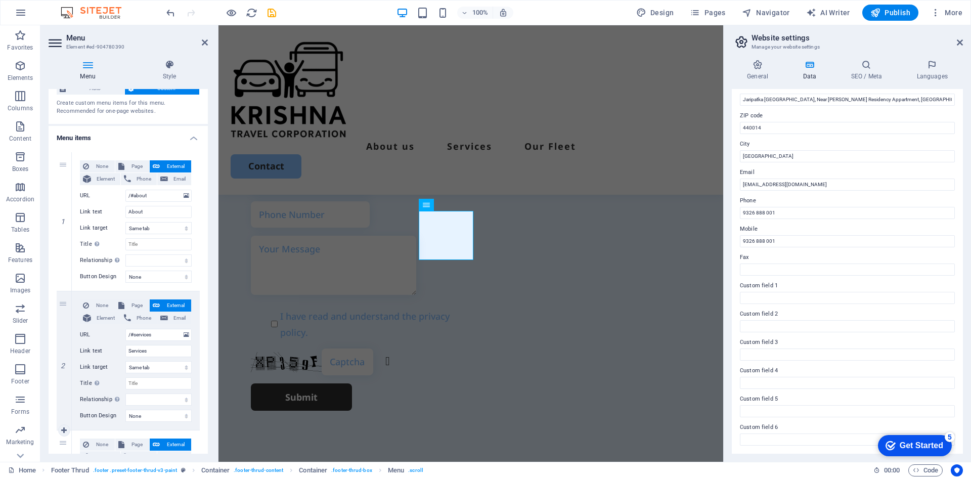
scroll to position [0, 0]
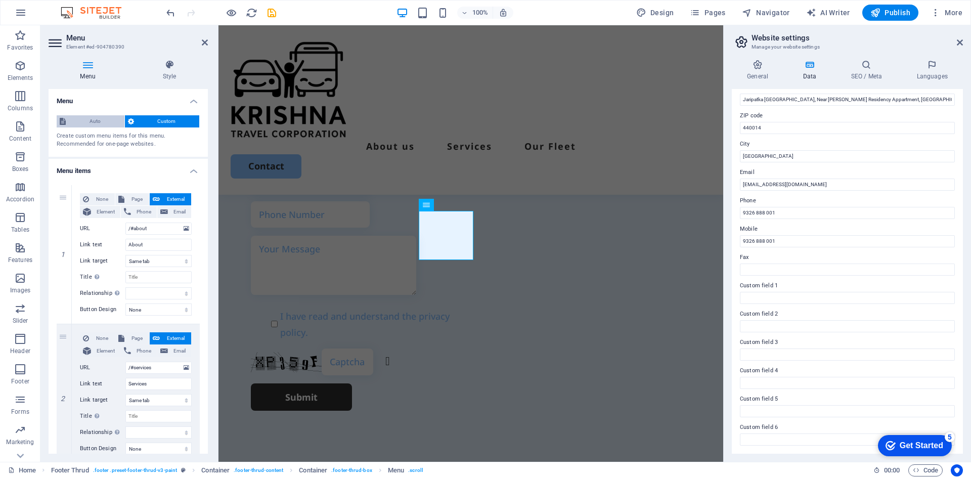
click at [92, 121] on span "Auto" at bounding box center [95, 121] width 53 height 12
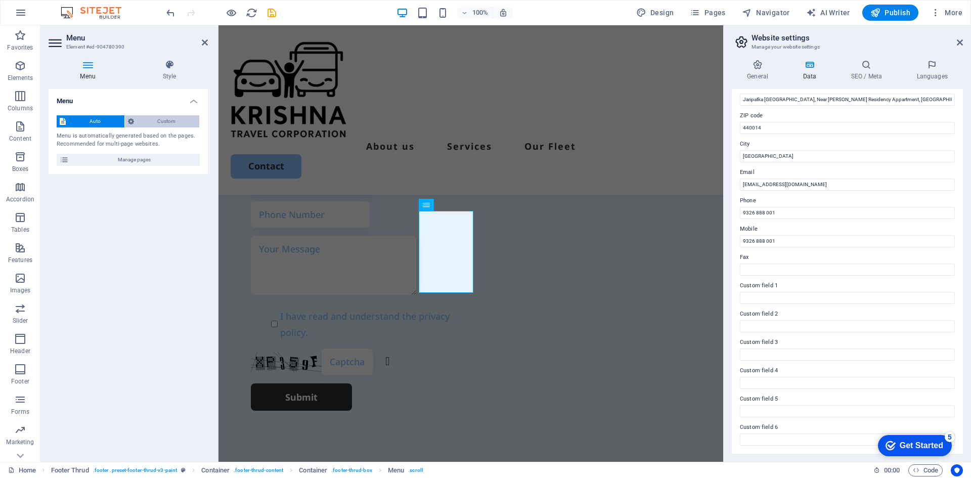
click at [161, 118] on span "Custom" at bounding box center [167, 121] width 60 height 12
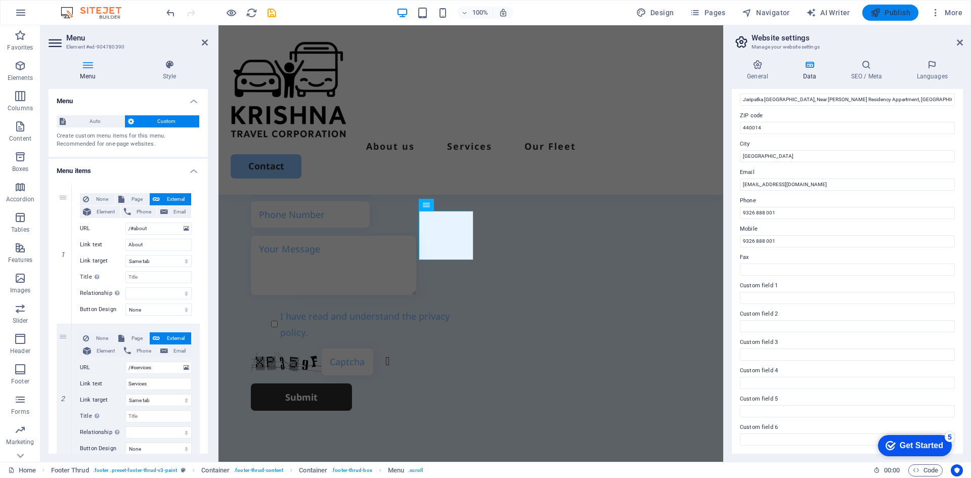
click at [892, 13] on span "Publish" at bounding box center [891, 13] width 40 height 10
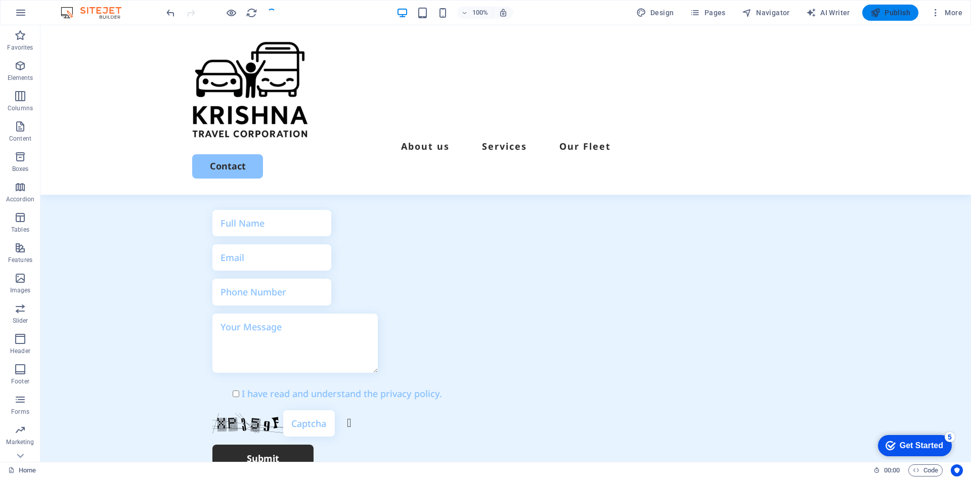
scroll to position [2959, 0]
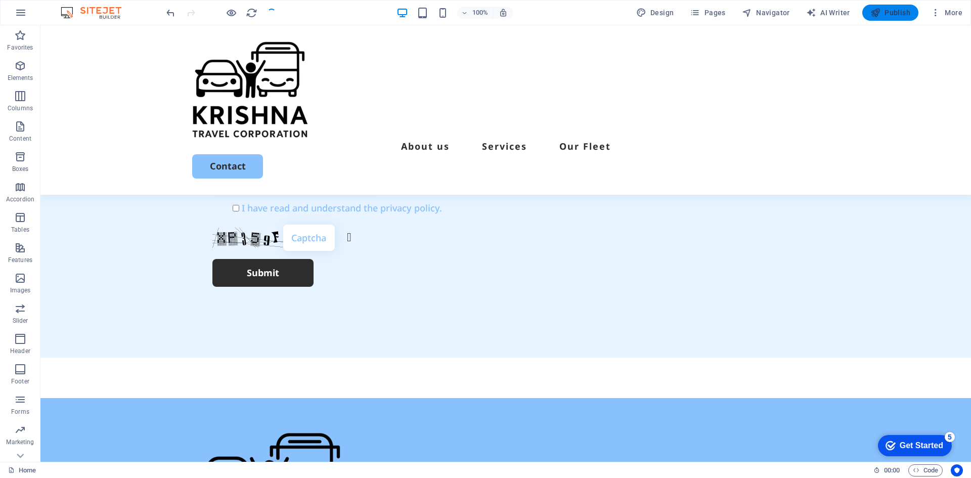
click at [891, 13] on span "Publish" at bounding box center [891, 13] width 40 height 10
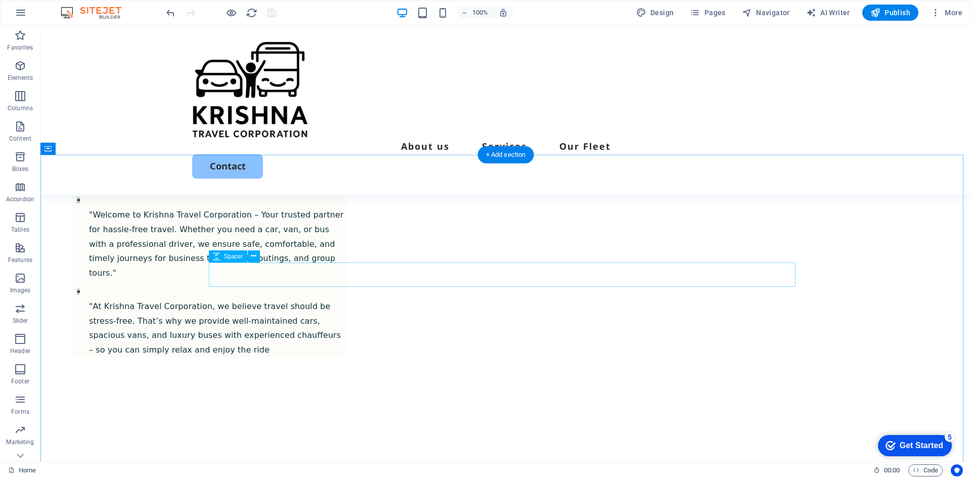
scroll to position [784, 0]
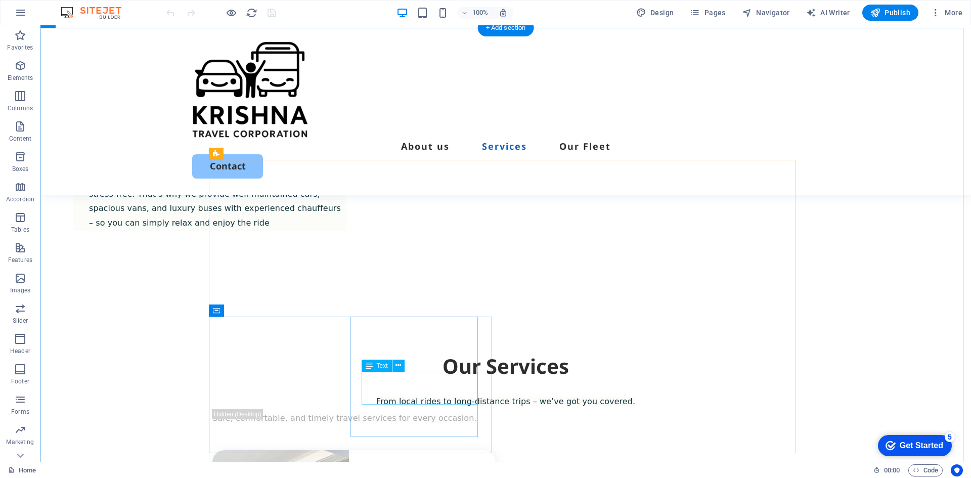
scroll to position [708, 0]
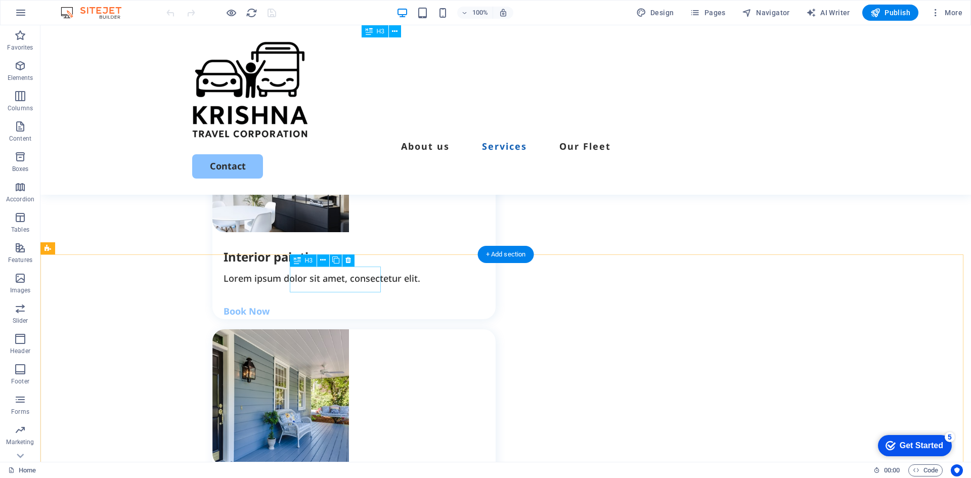
scroll to position [1164, 0]
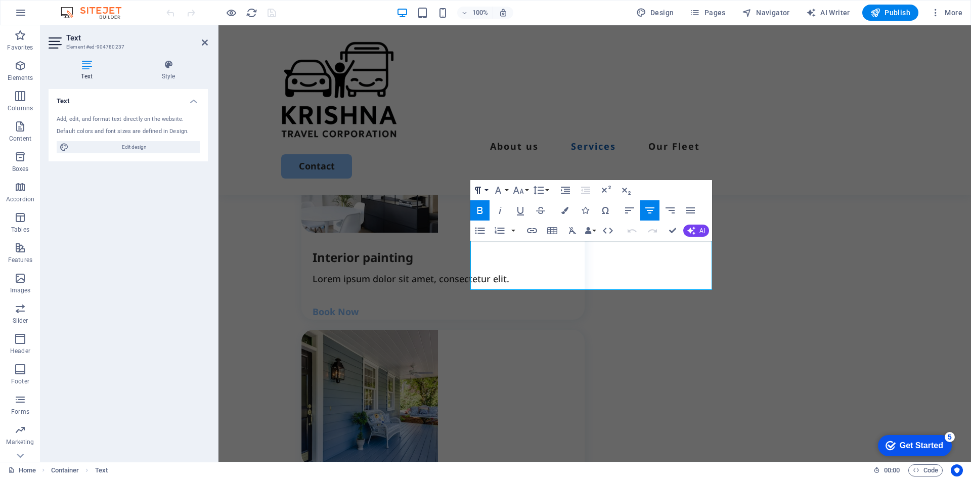
click at [477, 188] on icon "button" at bounding box center [478, 190] width 12 height 12
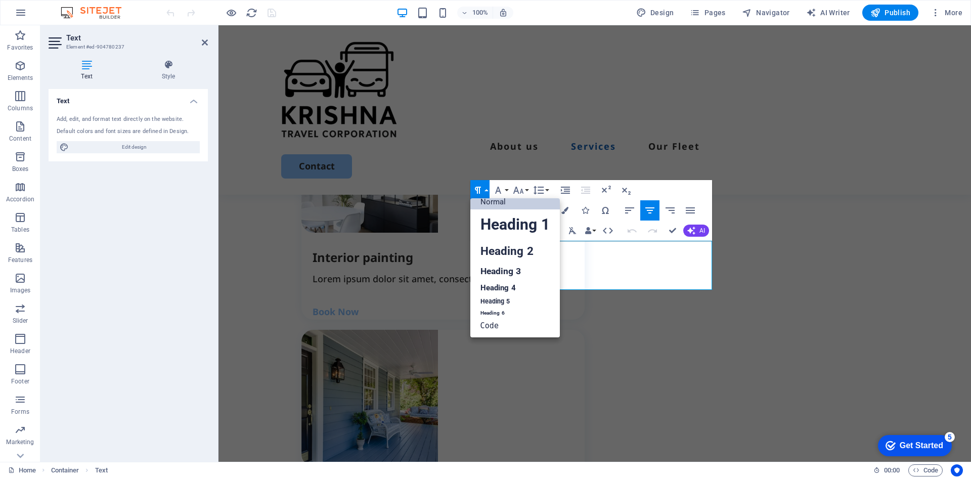
scroll to position [8, 0]
click at [495, 272] on link "Heading 3" at bounding box center [515, 272] width 90 height 18
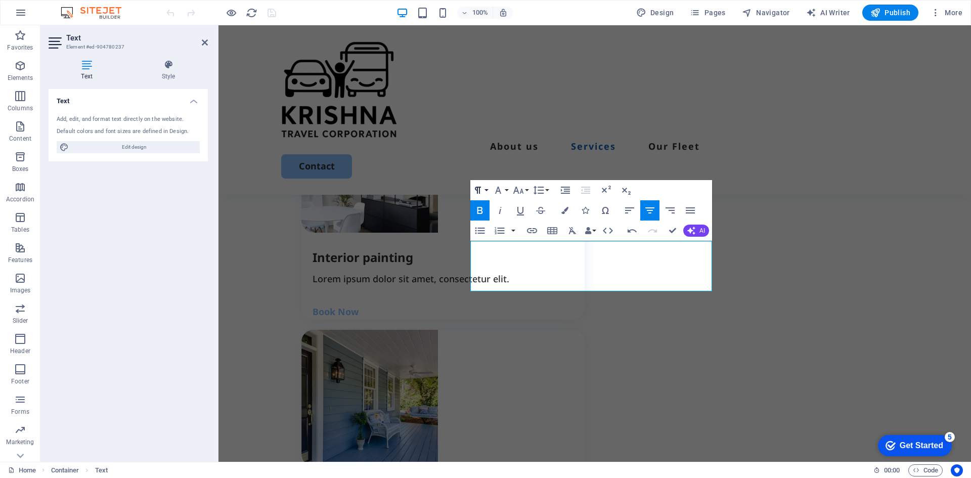
click at [475, 190] on icon "button" at bounding box center [478, 190] width 12 height 12
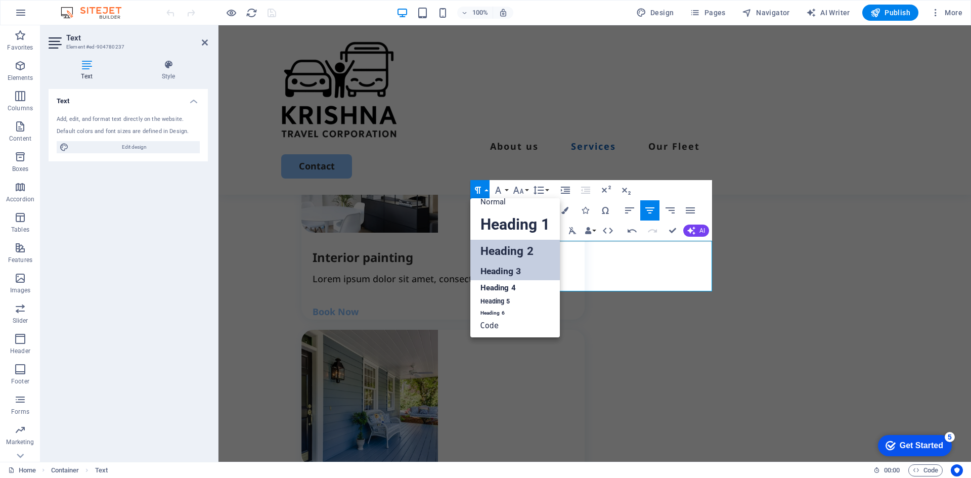
click at [506, 252] on link "Heading 2" at bounding box center [515, 251] width 90 height 23
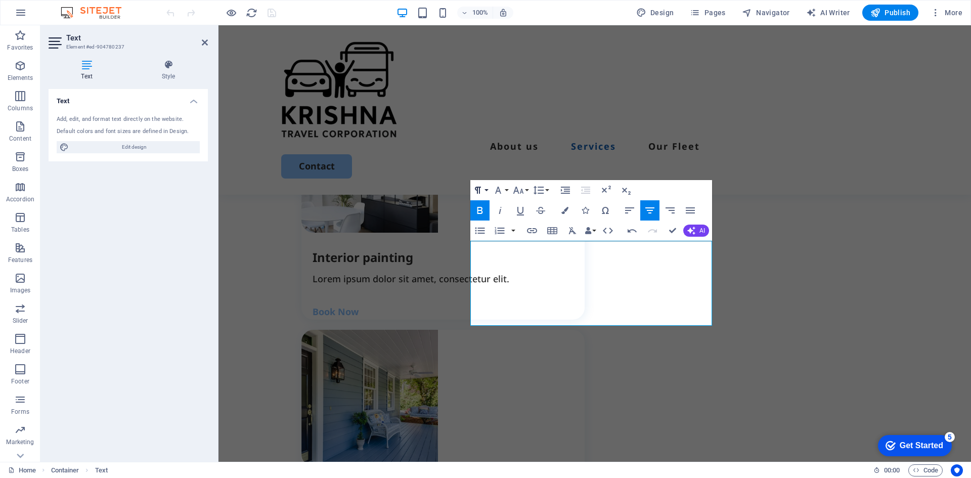
click at [476, 190] on icon "button" at bounding box center [478, 190] width 6 height 7
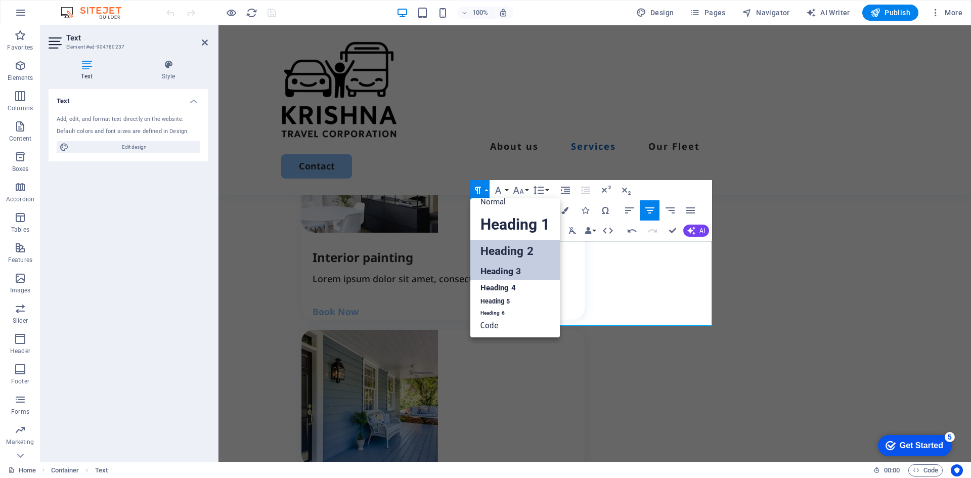
click at [513, 274] on link "Heading 3" at bounding box center [515, 272] width 90 height 18
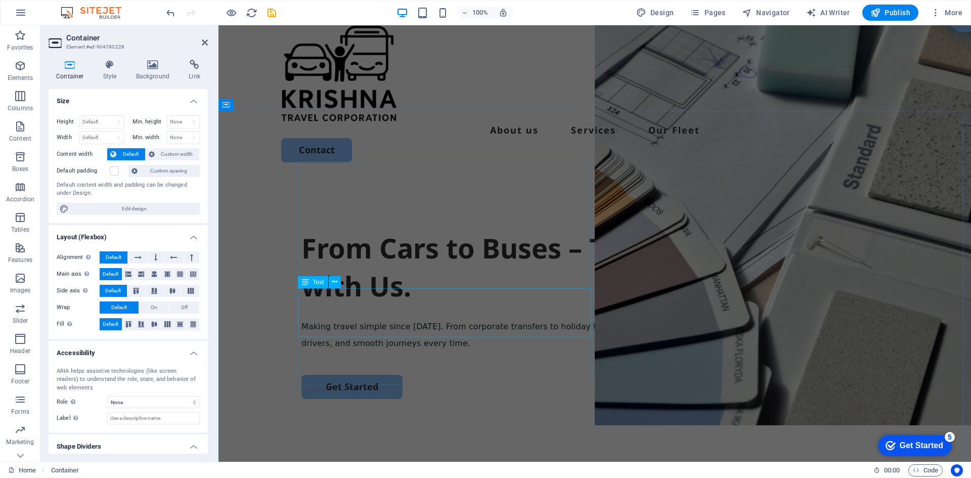
scroll to position [0, 0]
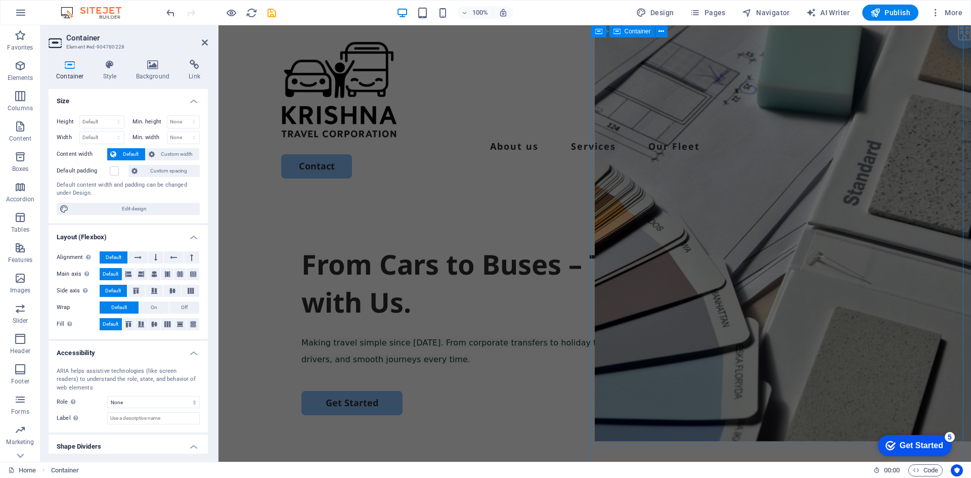
select select "vh"
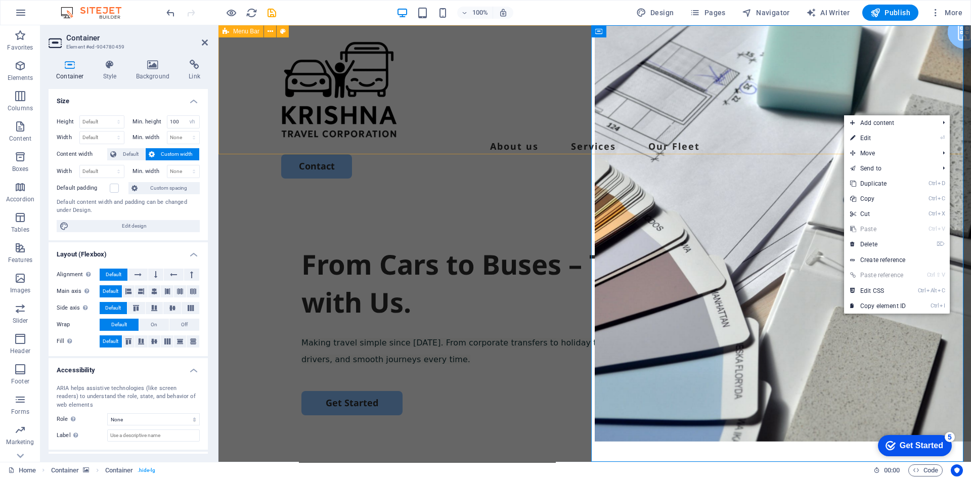
click at [619, 53] on div "About us Services Our Fleet Contact" at bounding box center [595, 109] width 753 height 169
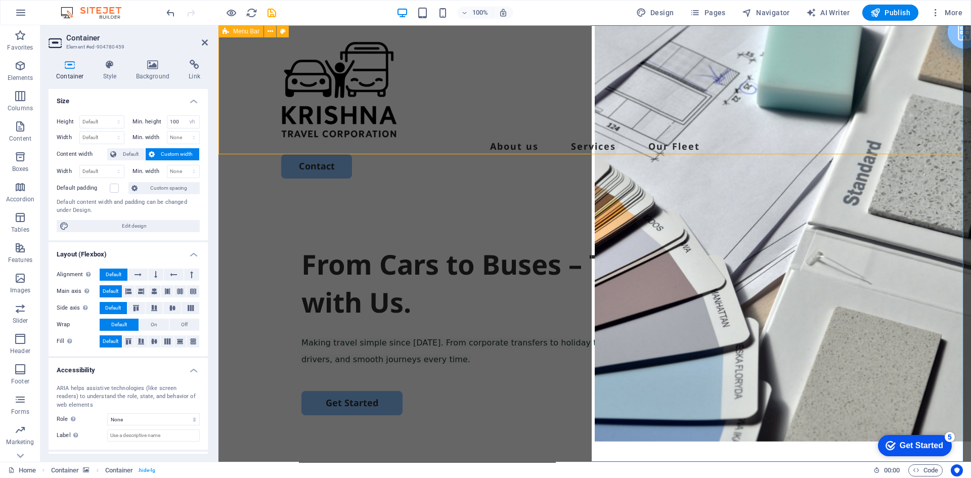
click at [619, 53] on div "About us Services Our Fleet Contact" at bounding box center [595, 109] width 753 height 169
select select "header"
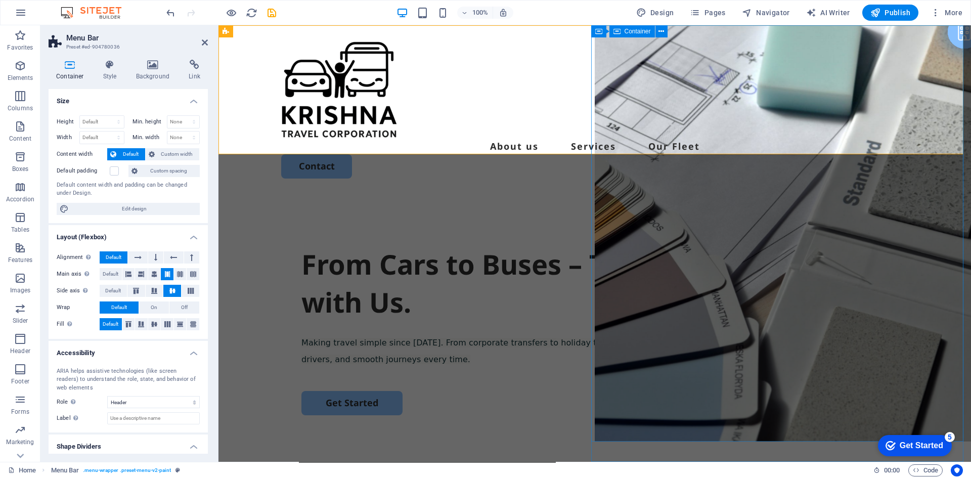
select select "vh"
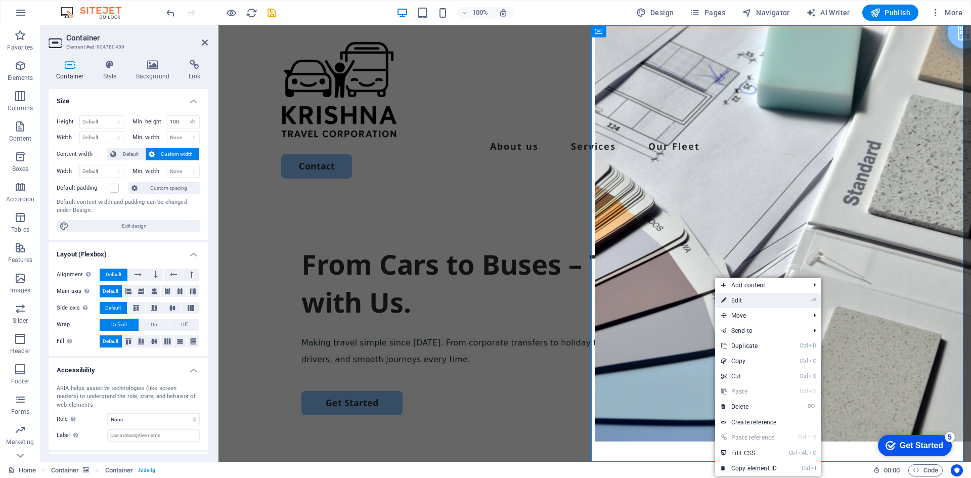
click at [750, 299] on link "⏎ Edit" at bounding box center [749, 300] width 68 height 15
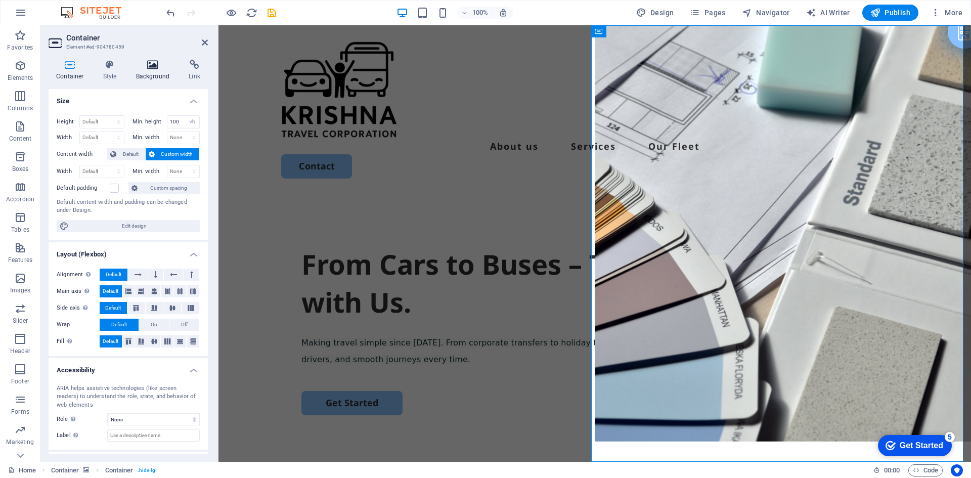
click at [153, 74] on h4 "Background" at bounding box center [154, 70] width 53 height 21
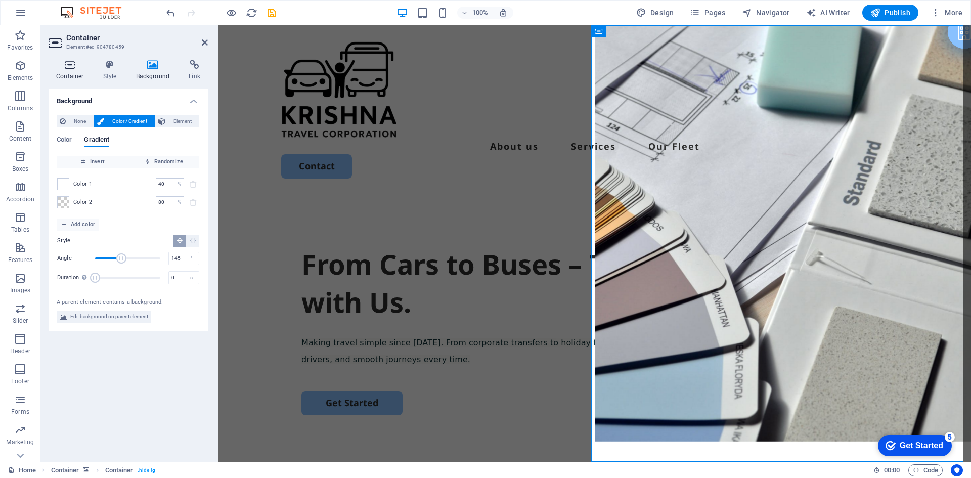
click at [61, 69] on icon at bounding box center [70, 65] width 43 height 10
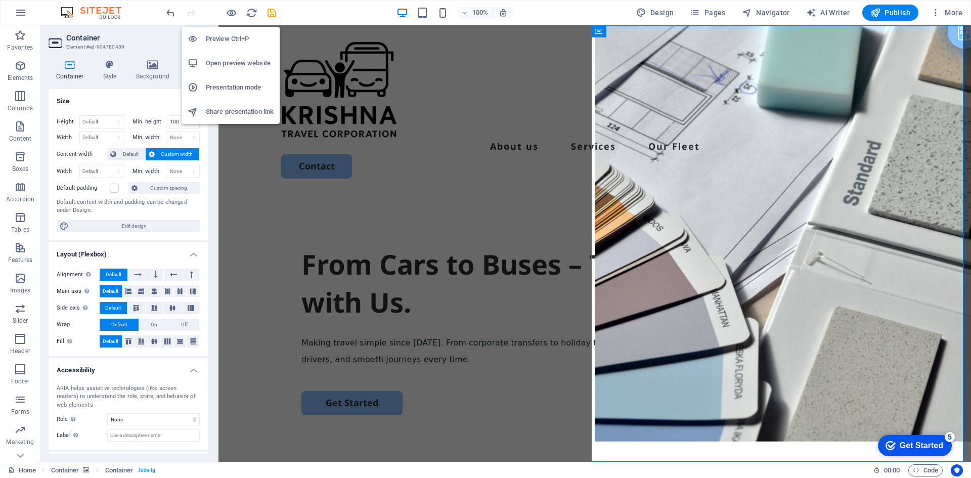
click at [236, 61] on h6 "Open preview website" at bounding box center [240, 63] width 68 height 12
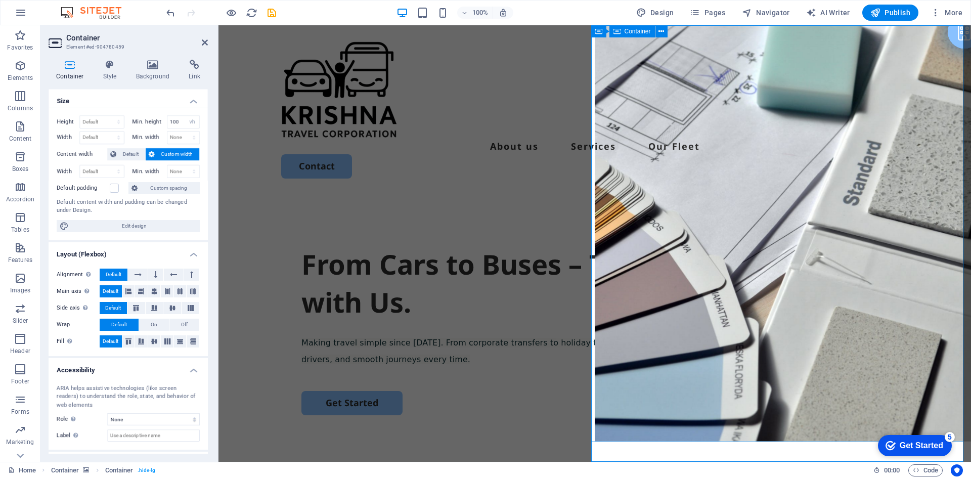
click at [203, 42] on icon at bounding box center [205, 42] width 6 height 8
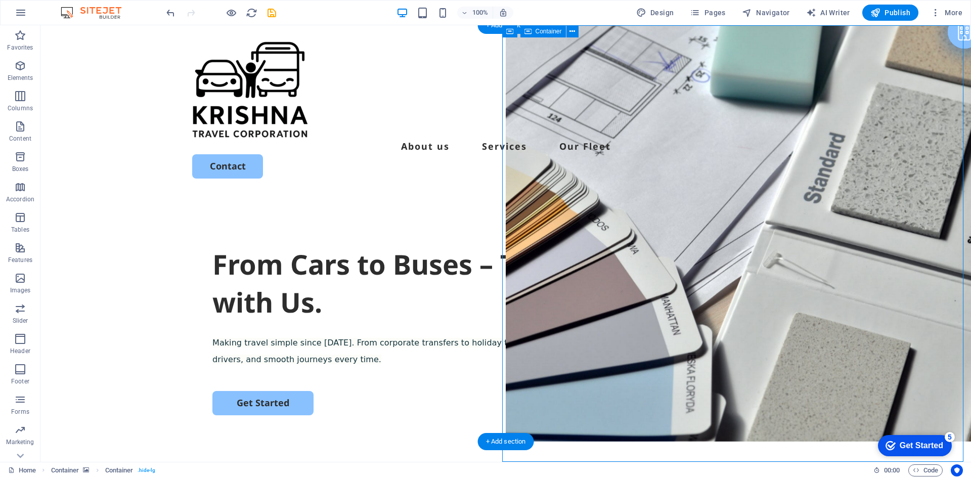
drag, startPoint x: 681, startPoint y: 354, endPoint x: 631, endPoint y: 310, distance: 66.7
drag, startPoint x: 704, startPoint y: 240, endPoint x: 648, endPoint y: 259, distance: 59.2
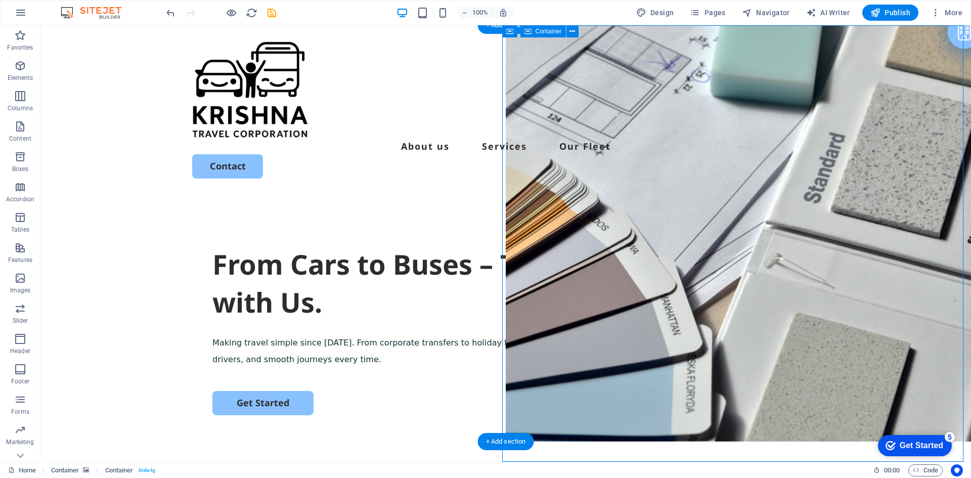
select select "vh"
